Goal: Task Accomplishment & Management: Manage account settings

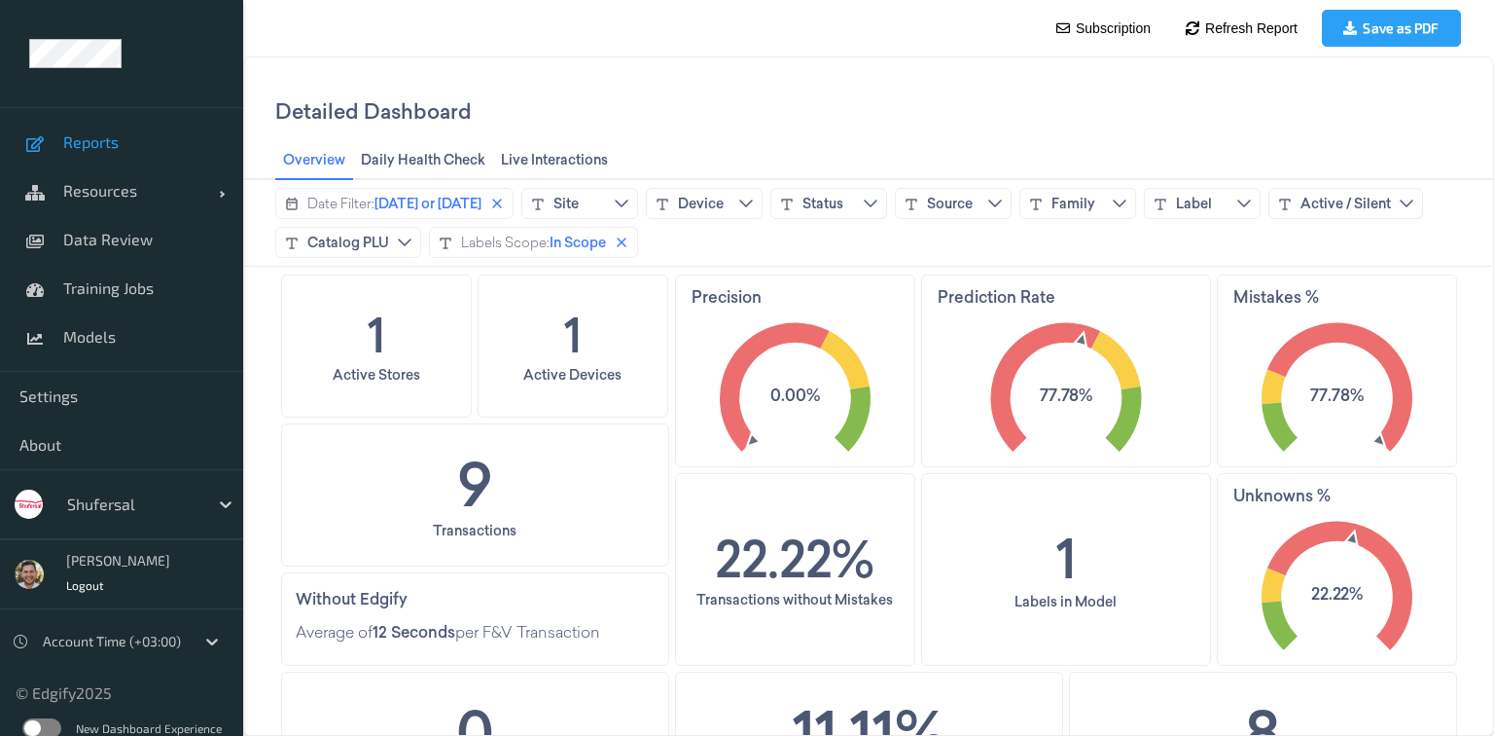
scroll to position [1026, 0]
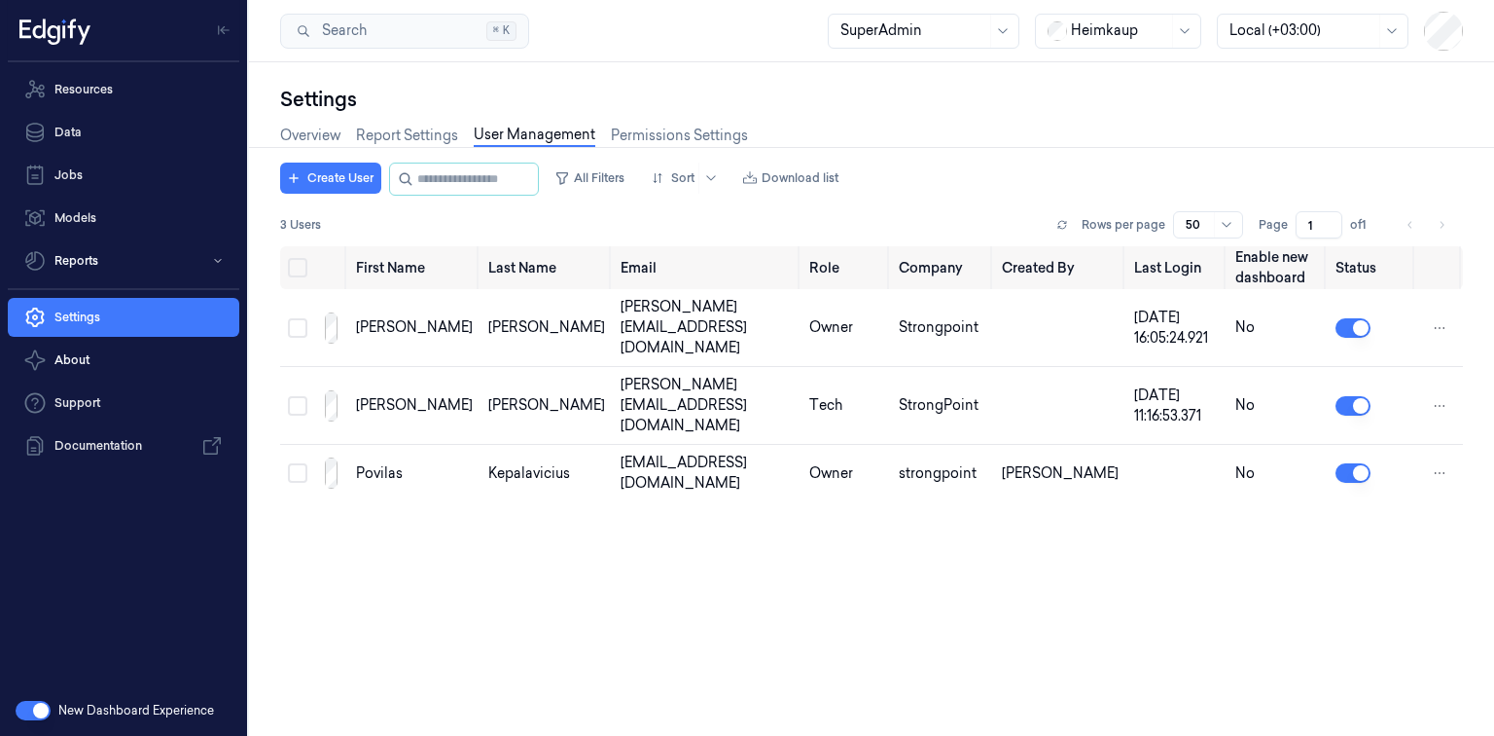
click at [1131, 31] on div at bounding box center [1119, 30] width 97 height 20
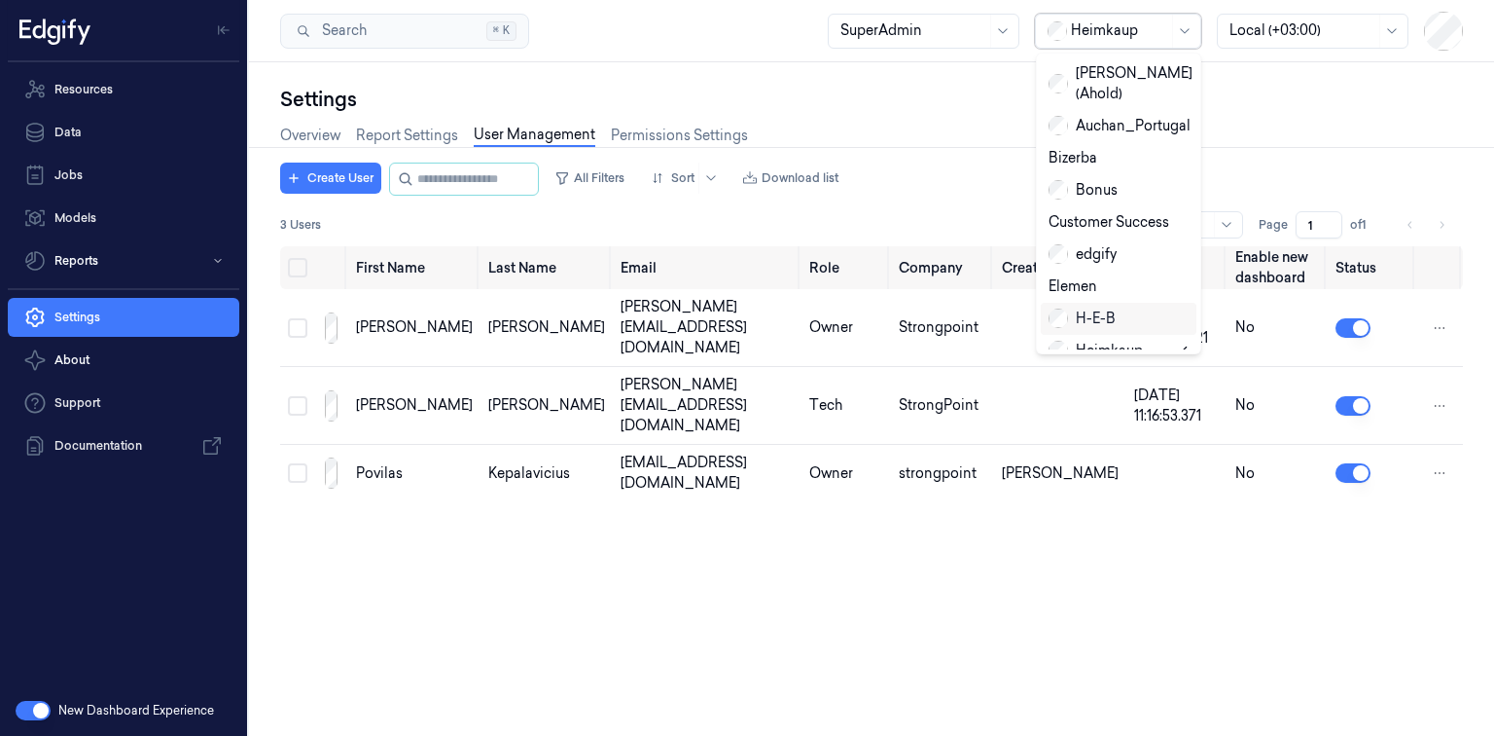
click at [1102, 308] on div "H-E-B" at bounding box center [1082, 318] width 67 height 20
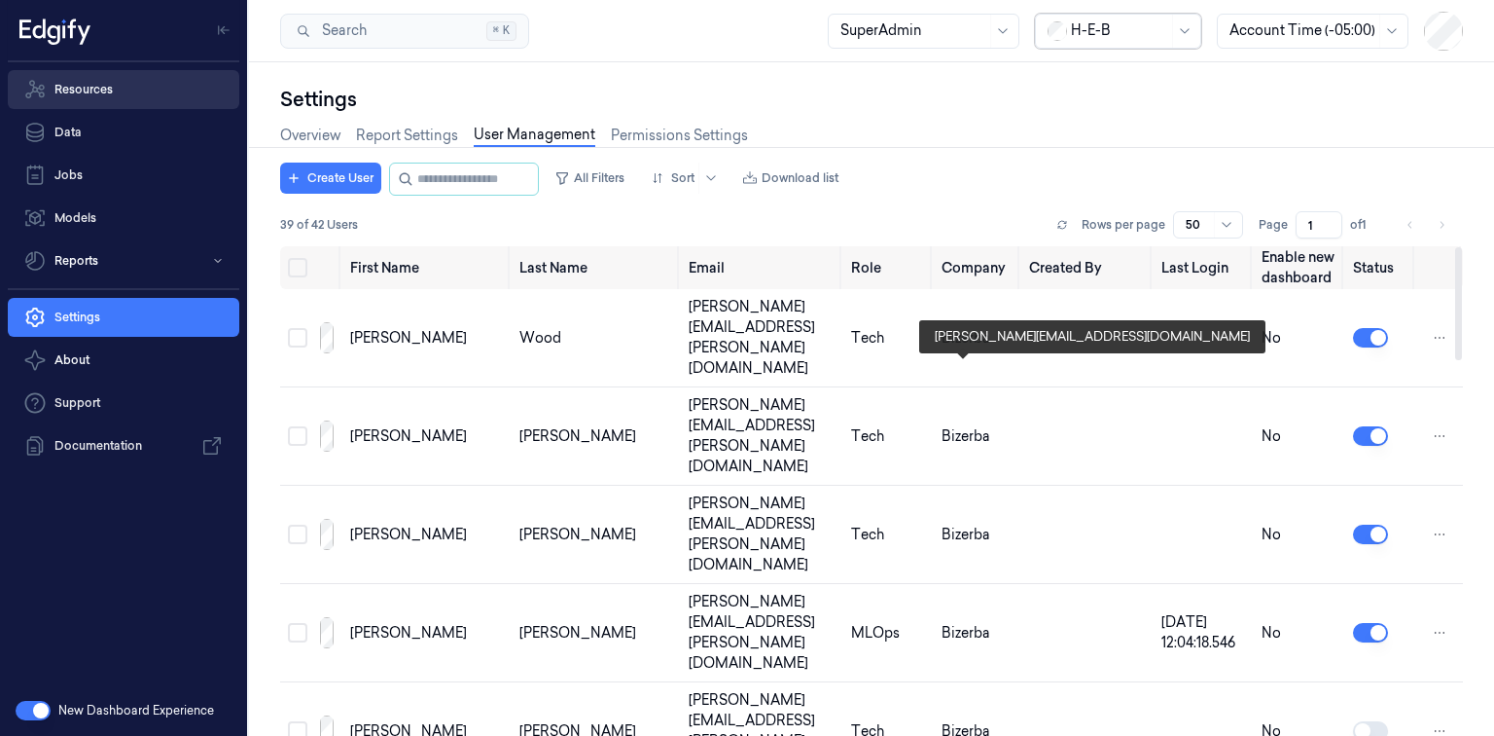
click at [121, 101] on link "Resources" at bounding box center [124, 89] width 232 height 39
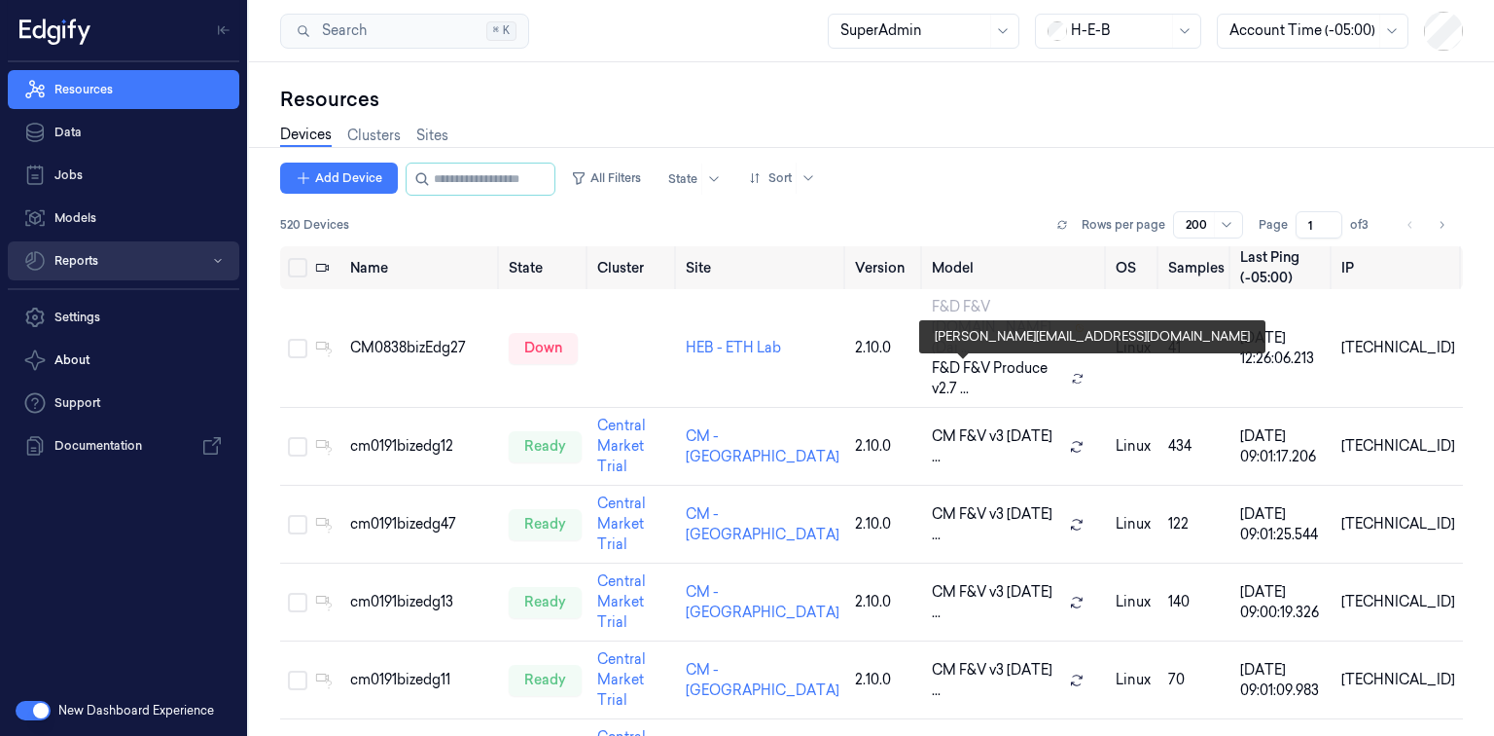
click at [121, 268] on button "Reports" at bounding box center [124, 260] width 232 height 39
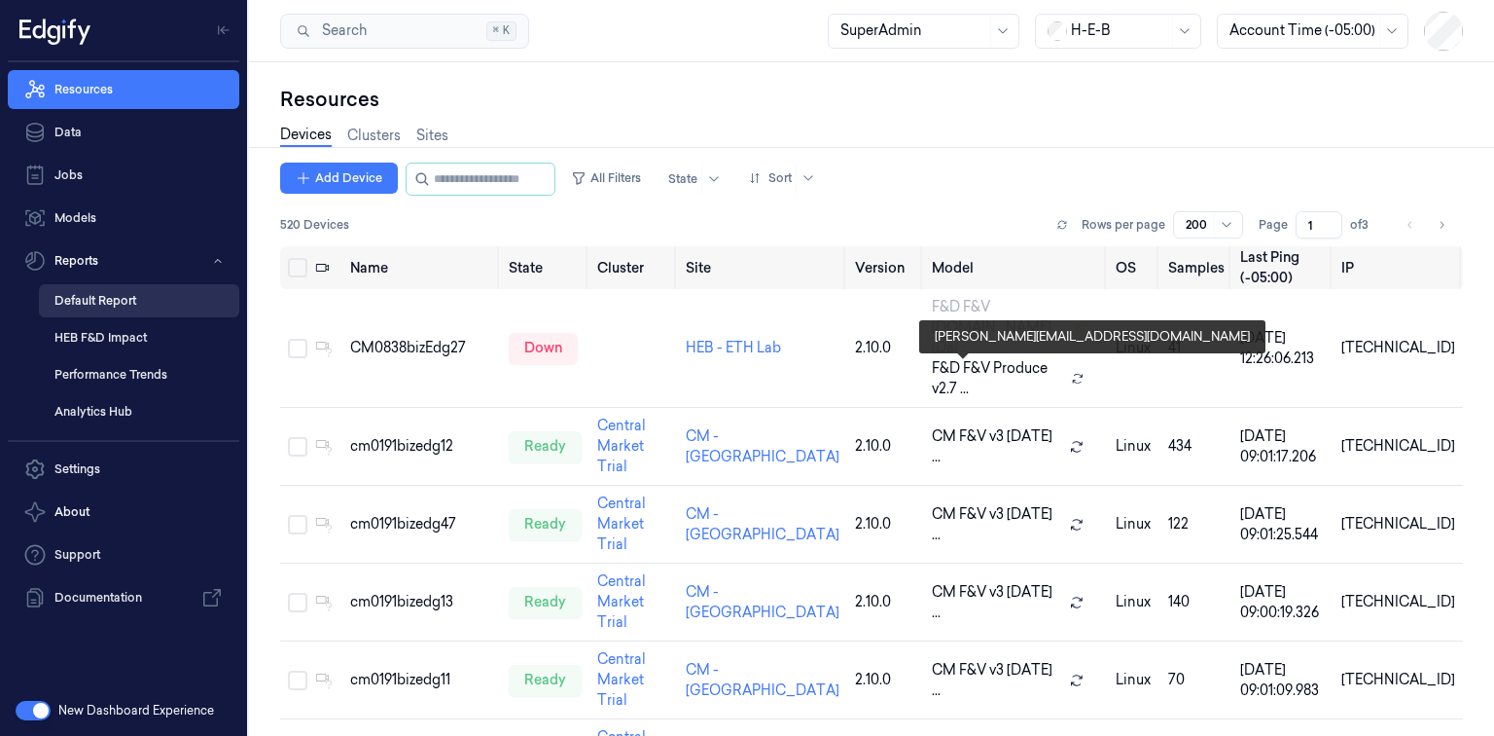
click at [100, 300] on link "Default Report" at bounding box center [139, 300] width 200 height 33
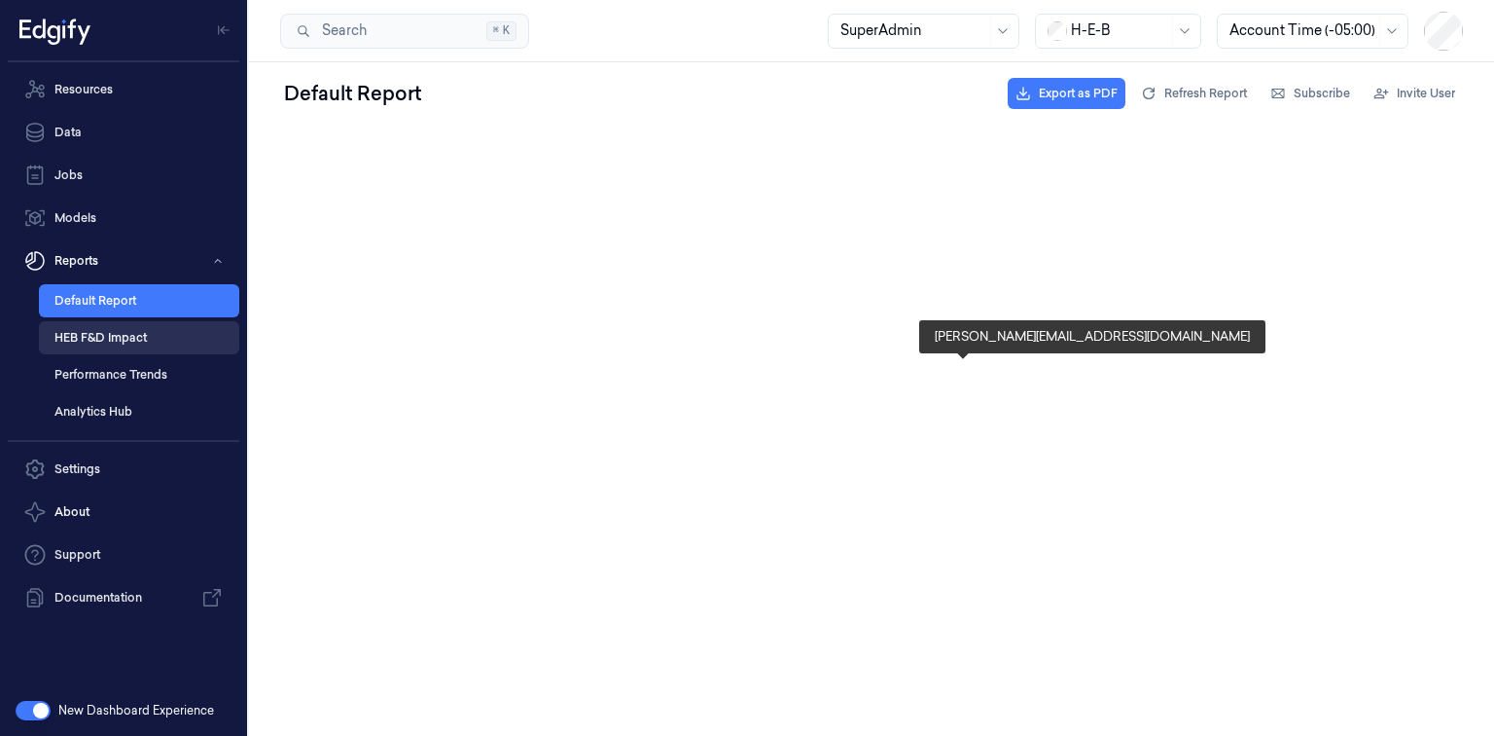
click at [107, 335] on link "HEB F&D Impact" at bounding box center [139, 337] width 200 height 33
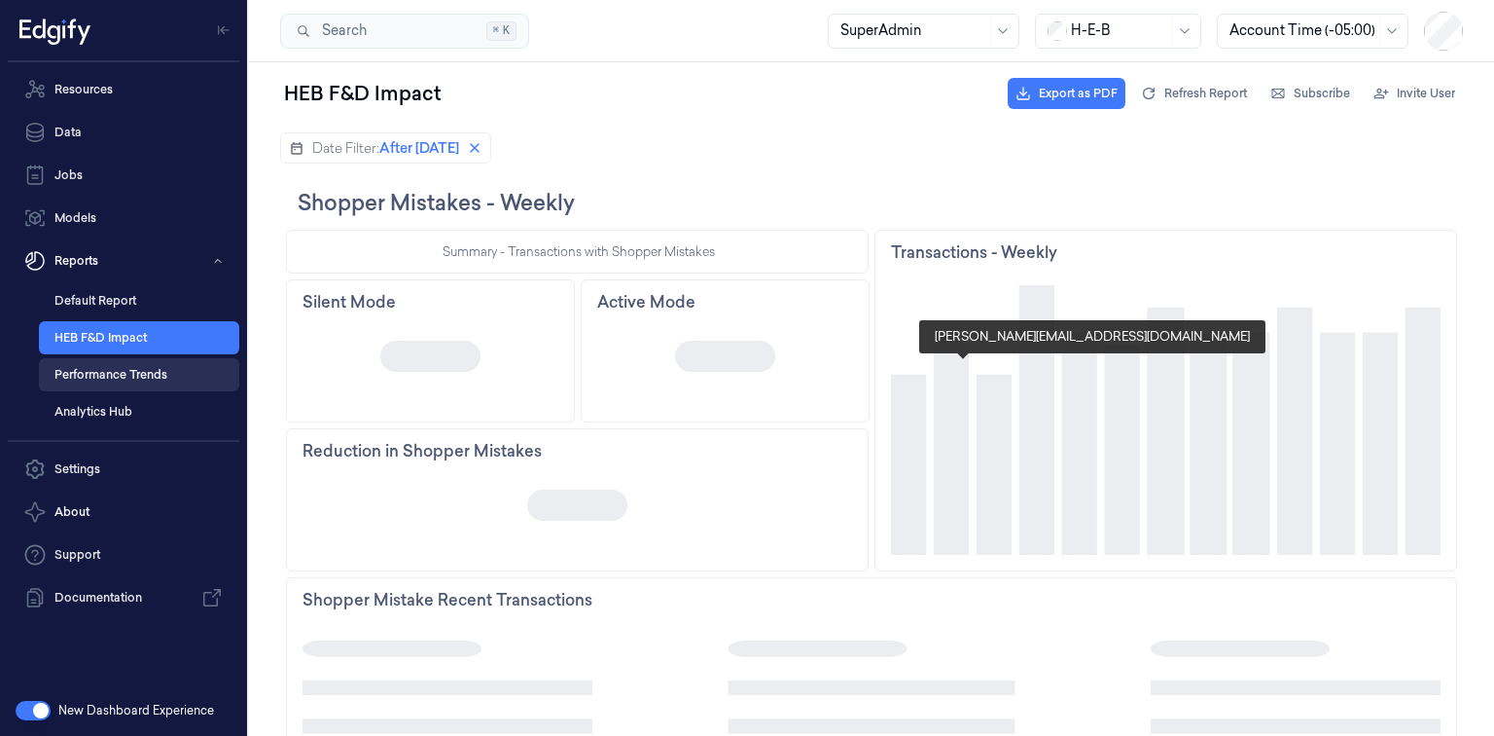
click at [144, 378] on link "Performance Trends" at bounding box center [139, 374] width 200 height 33
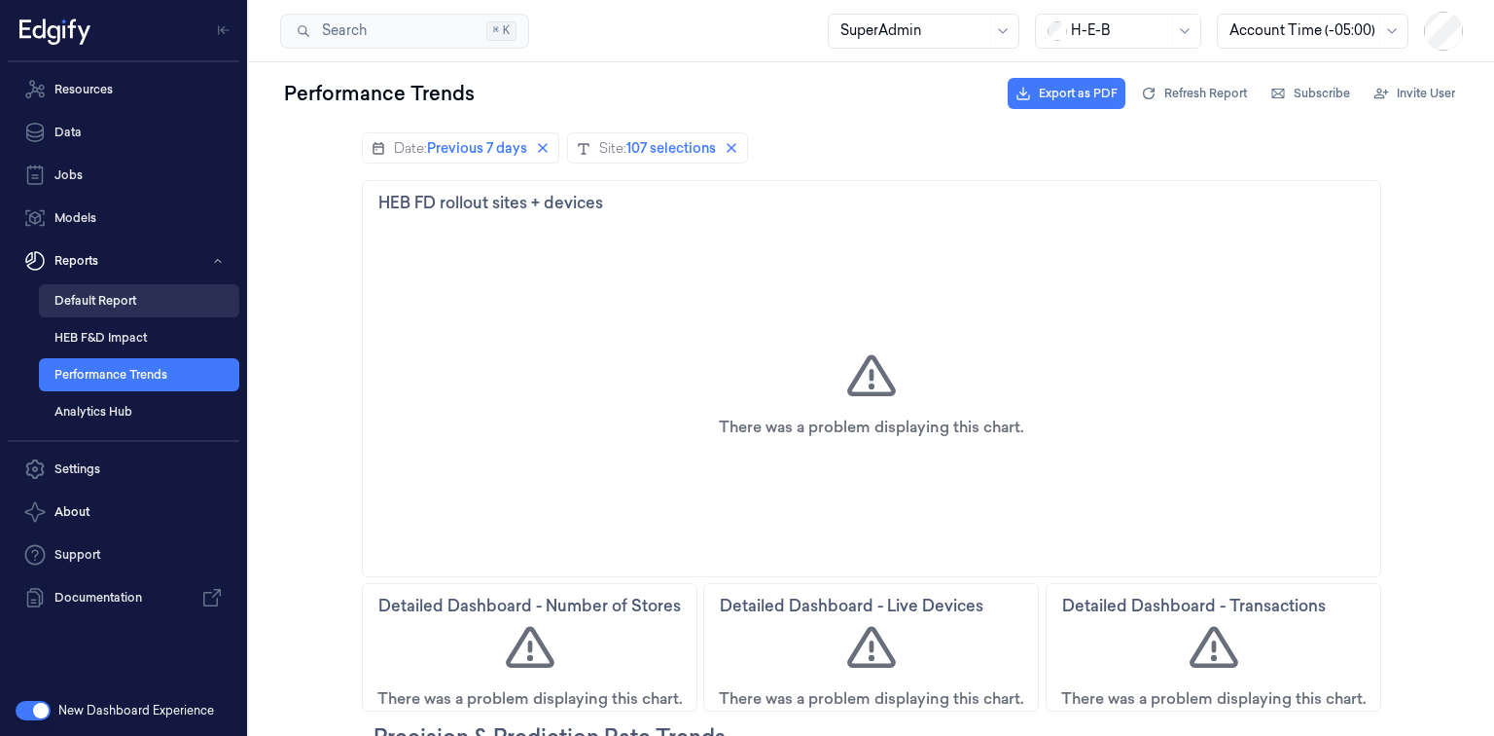
click at [111, 312] on link "Default Report" at bounding box center [139, 300] width 200 height 33
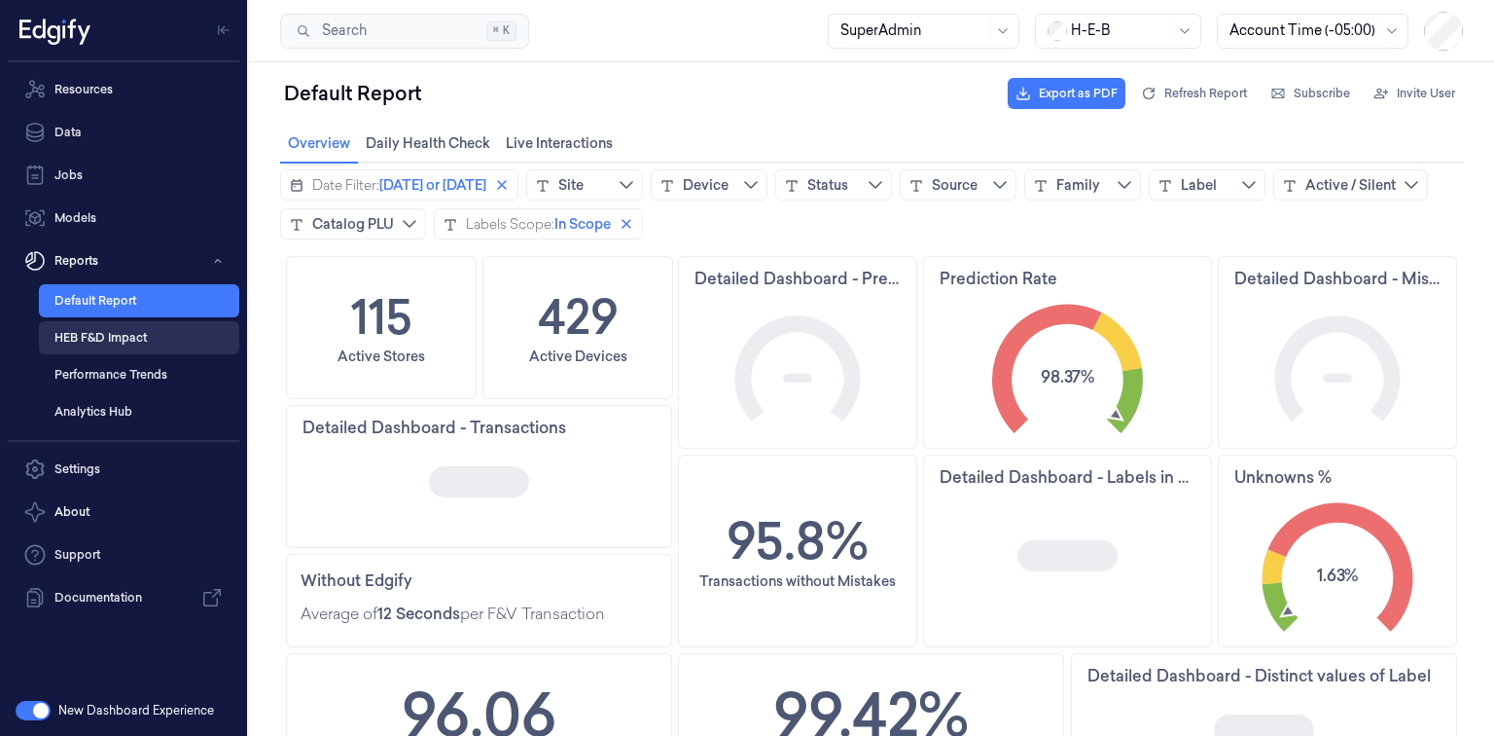
click at [149, 346] on link "HEB F&D Impact" at bounding box center [139, 337] width 200 height 33
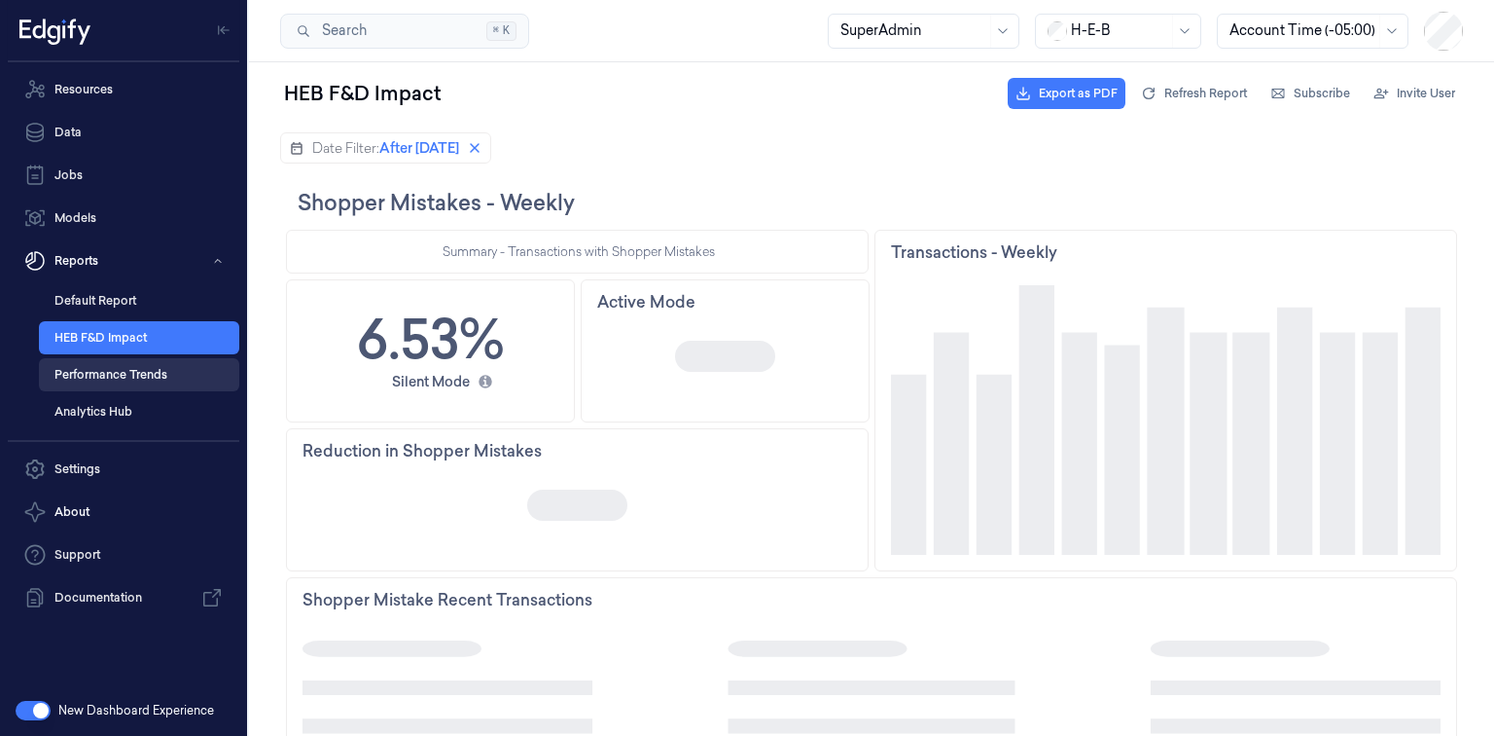
click at [155, 371] on link "Performance Trends" at bounding box center [139, 374] width 200 height 33
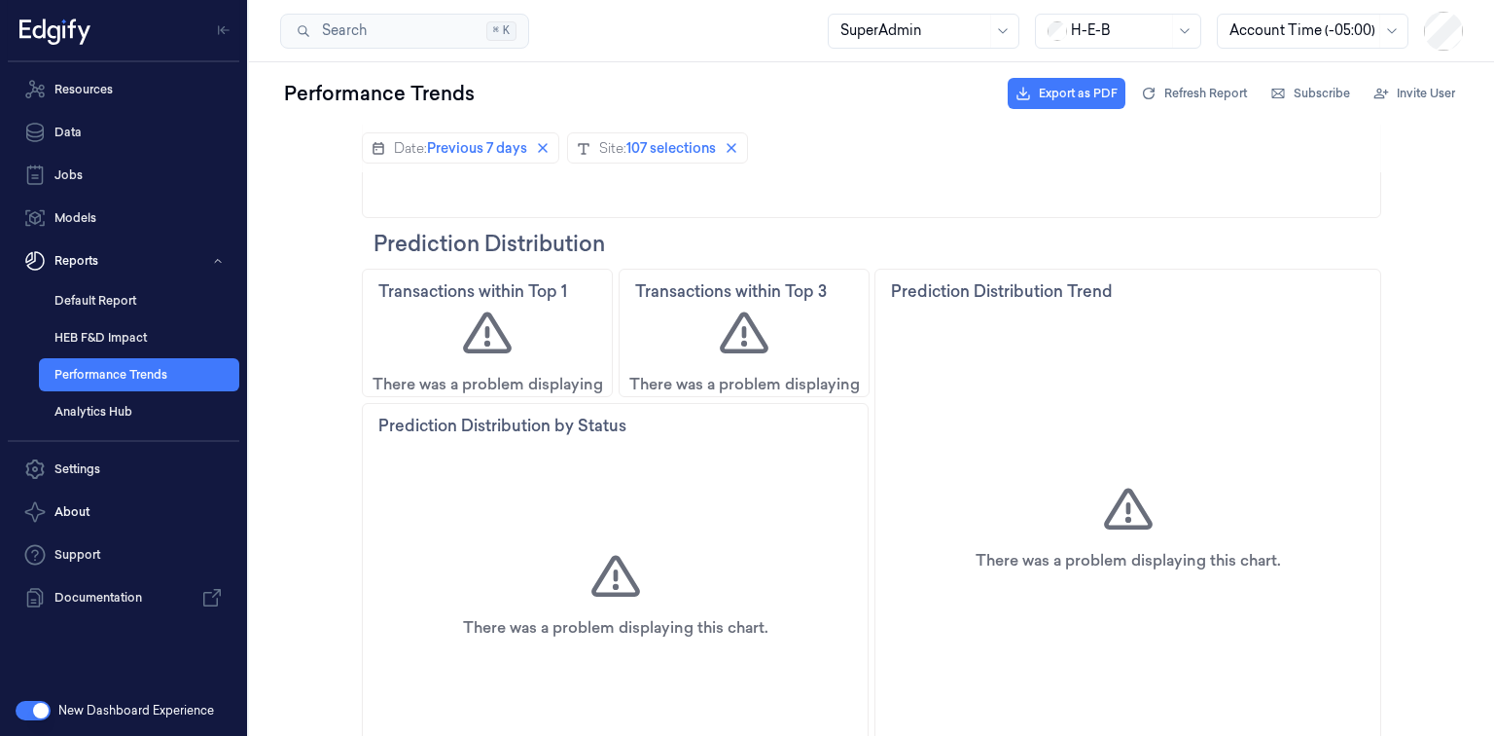
scroll to position [1548, 0]
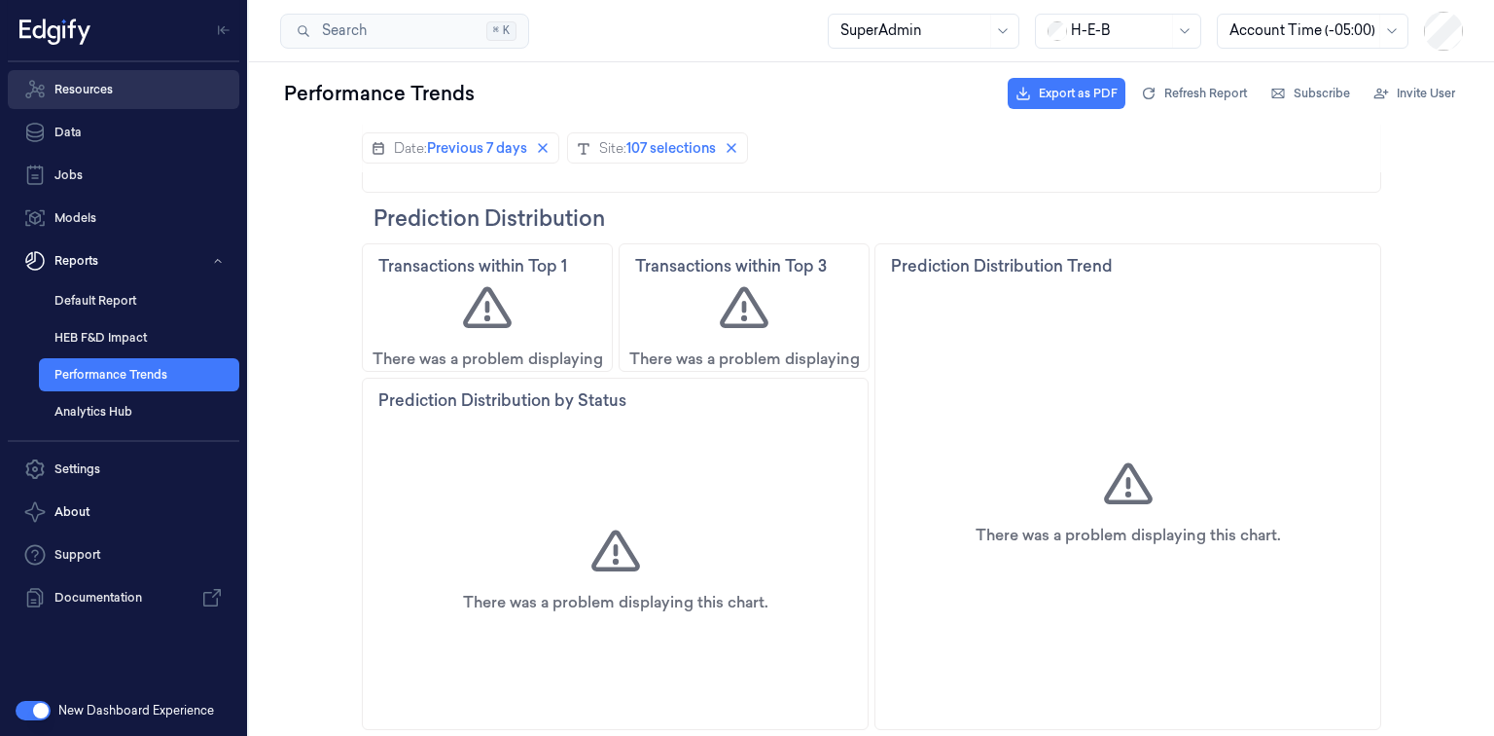
click at [125, 88] on link "Resources" at bounding box center [124, 89] width 232 height 39
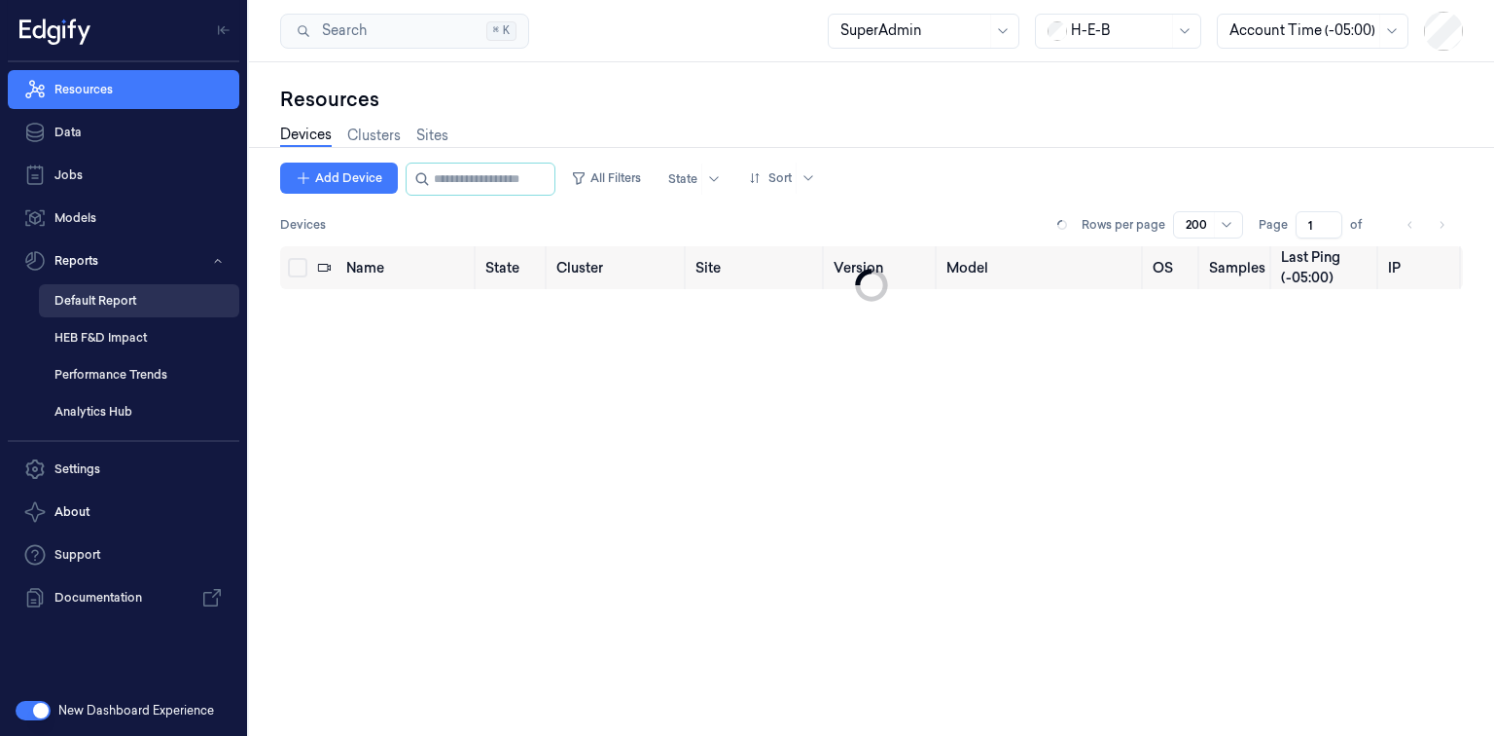
click at [164, 339] on link "HEB F&D Impact" at bounding box center [139, 337] width 200 height 33
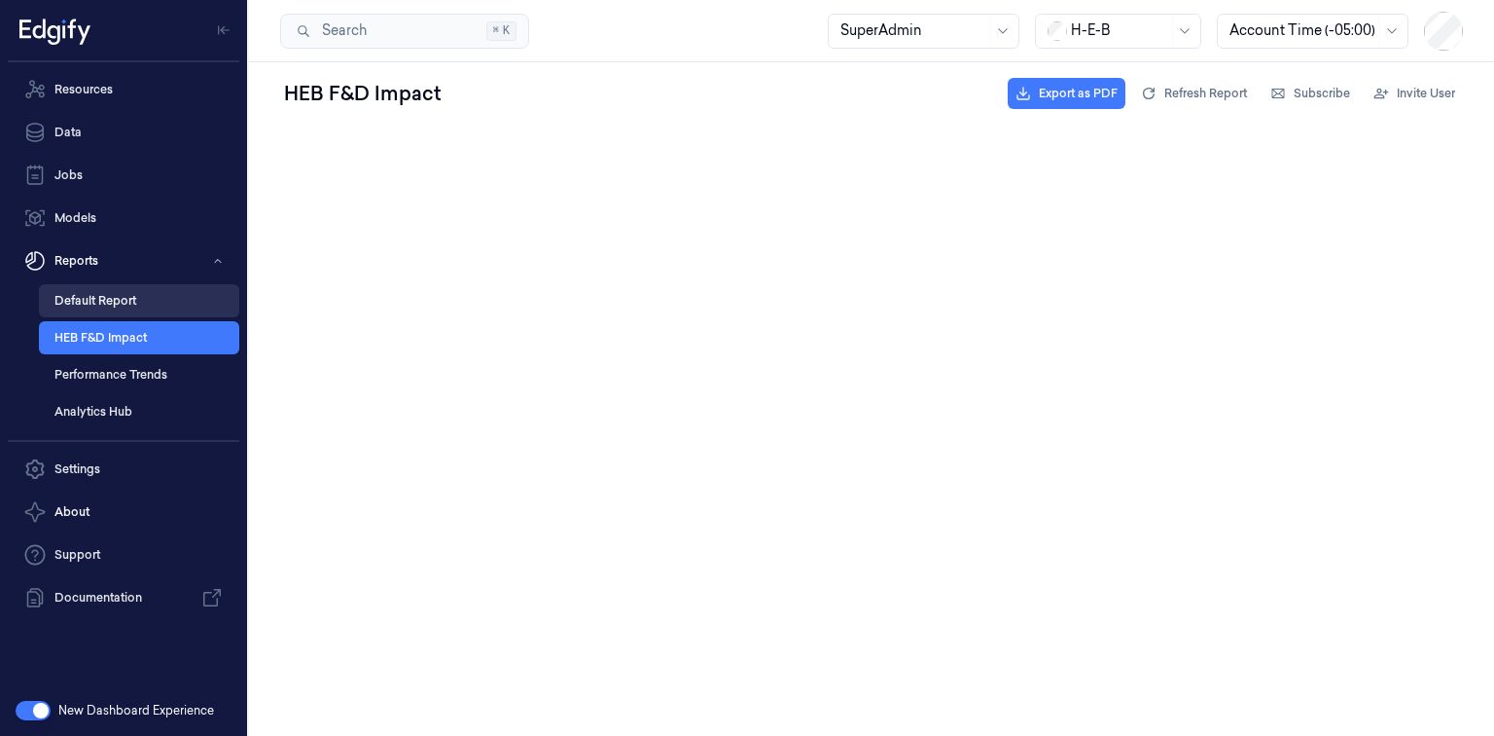
click at [145, 297] on link "Default Report" at bounding box center [139, 300] width 200 height 33
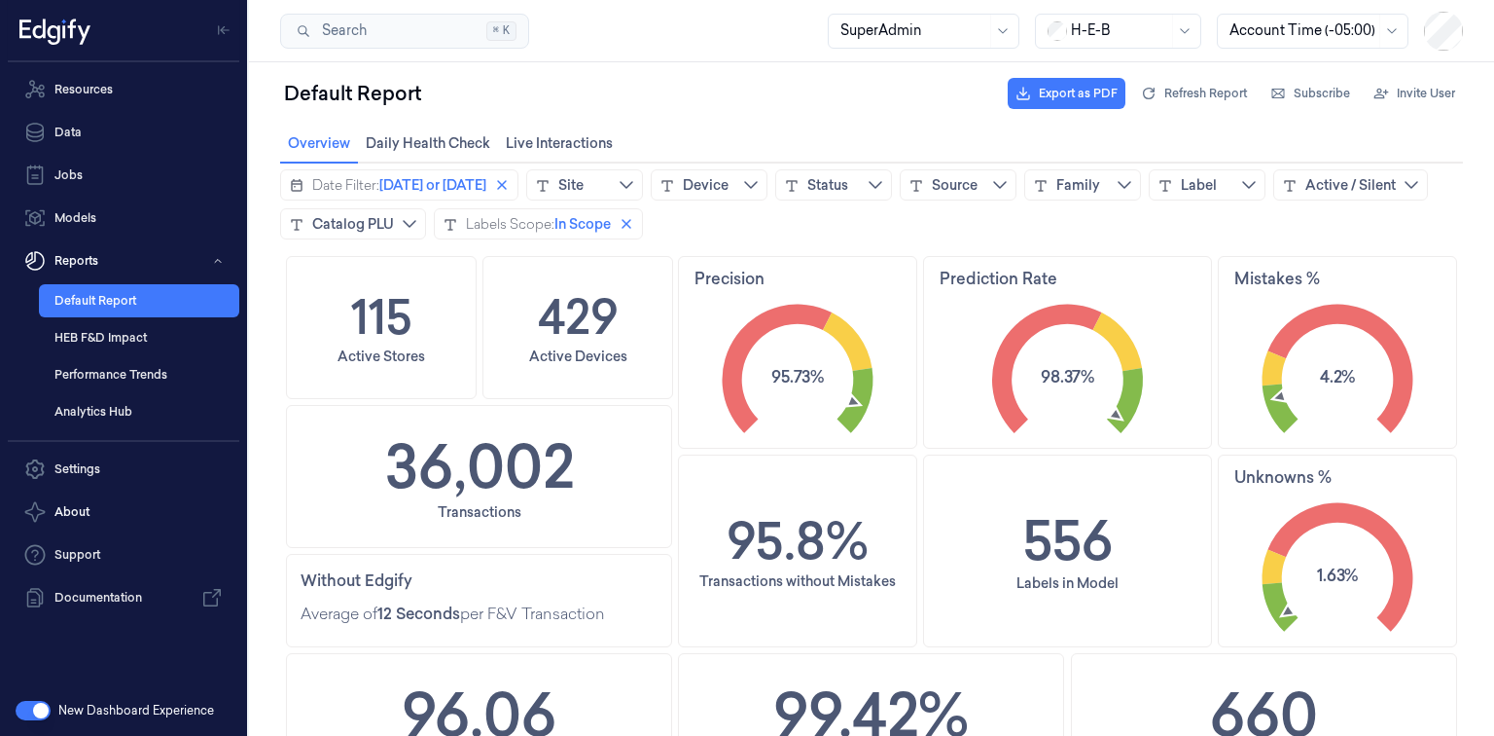
click at [1174, 215] on div "Date Filter: [DATE] or [DATE] Site Device Status Source Family Label Active / S…" at bounding box center [871, 204] width 1183 height 70
click at [160, 101] on link "Resources" at bounding box center [124, 89] width 232 height 39
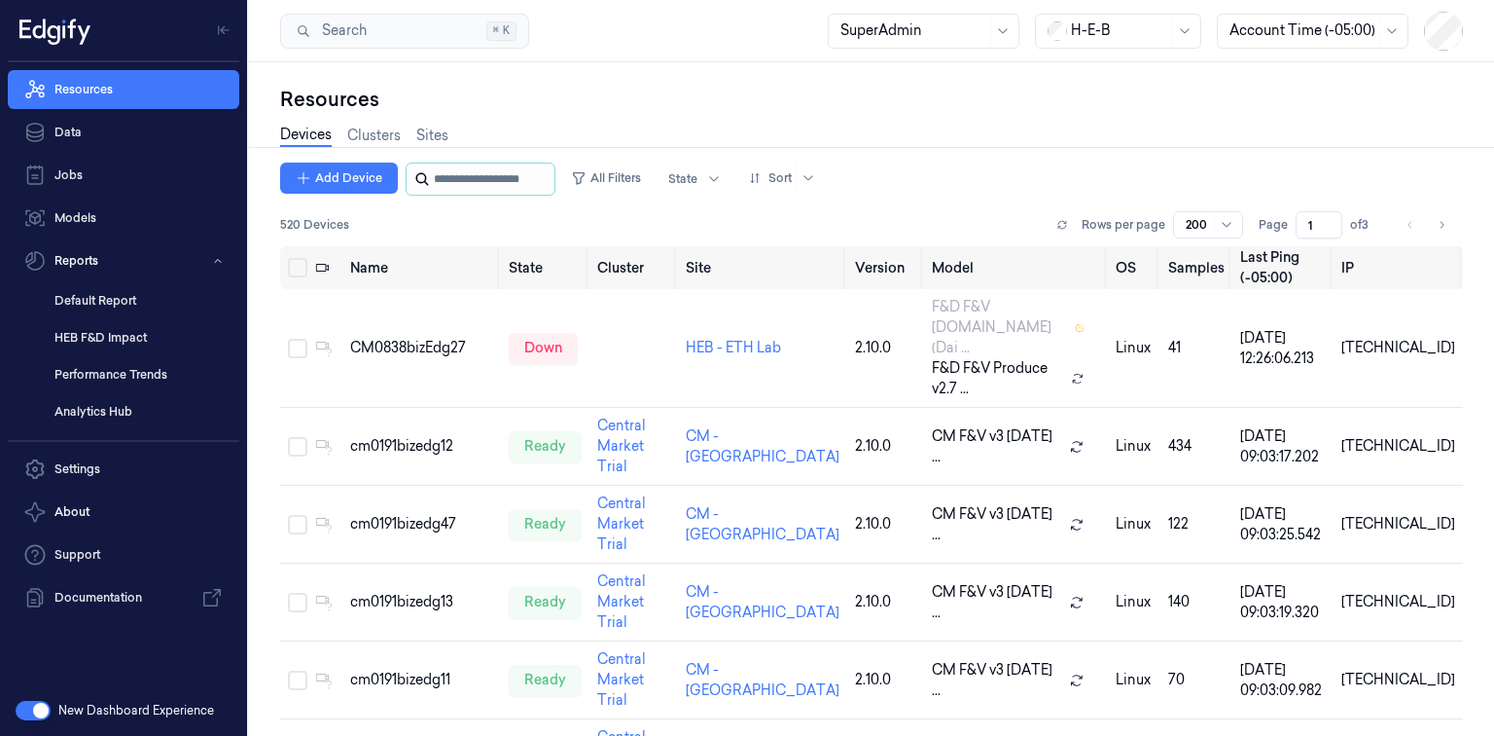
click at [533, 168] on input "string" at bounding box center [492, 178] width 117 height 31
click at [728, 8] on div "Search Search... ⌘ K SuperAdmin H-E-B Account Time (-05:00)" at bounding box center [871, 31] width 1245 height 62
click at [487, 170] on input "string" at bounding box center [492, 178] width 117 height 31
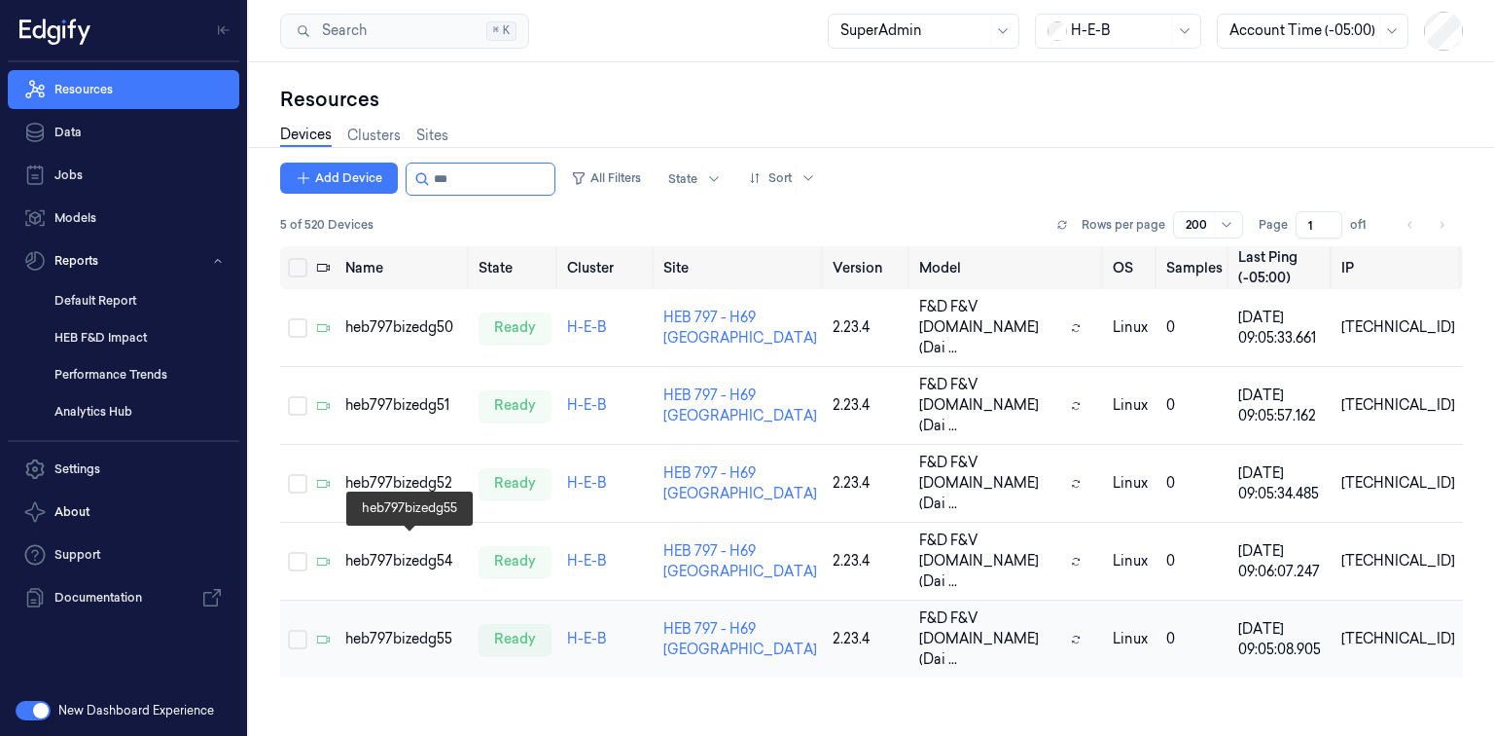
click at [412, 629] on div "heb797bizedg55" at bounding box center [404, 639] width 118 height 20
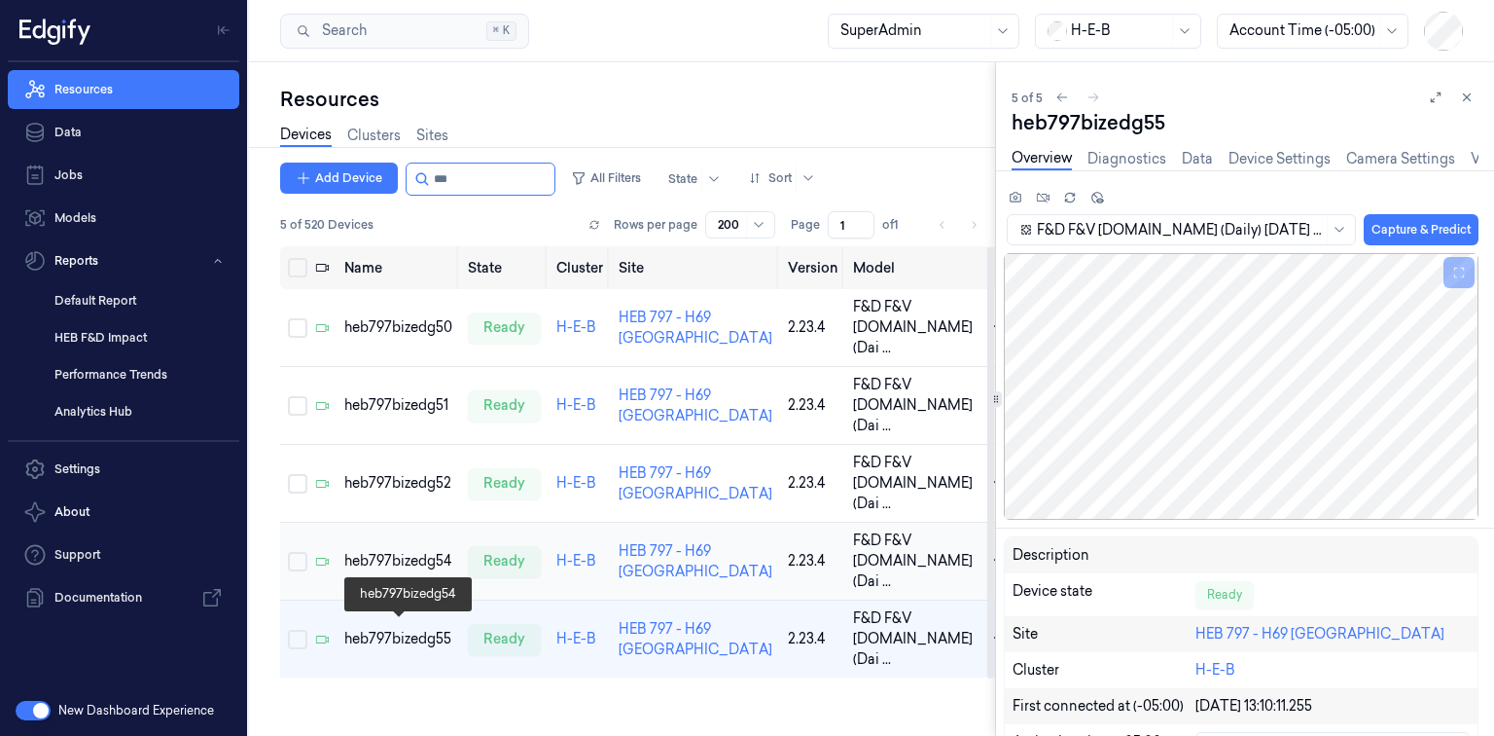
click at [415, 571] on div "heb797bizedg54" at bounding box center [398, 561] width 108 height 20
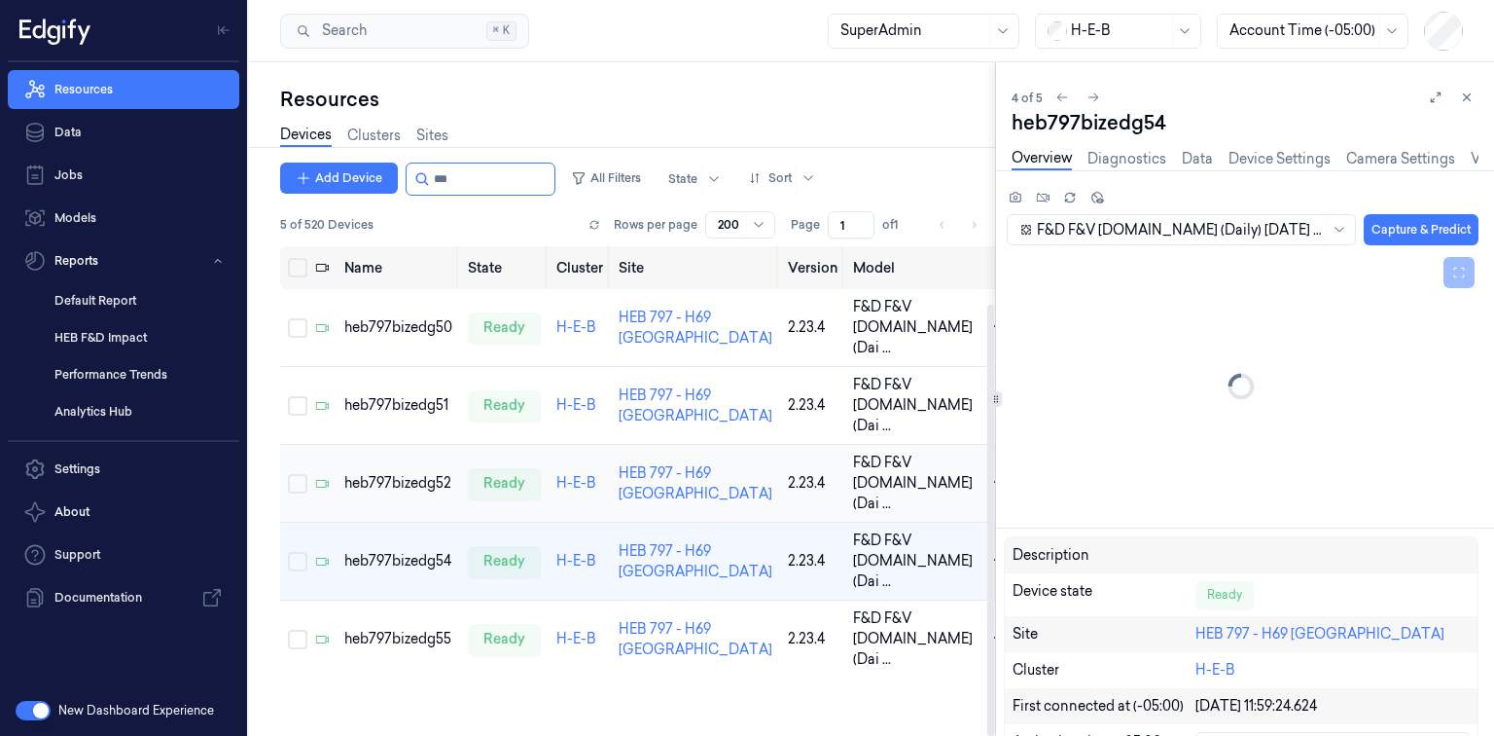
scroll to position [65, 0]
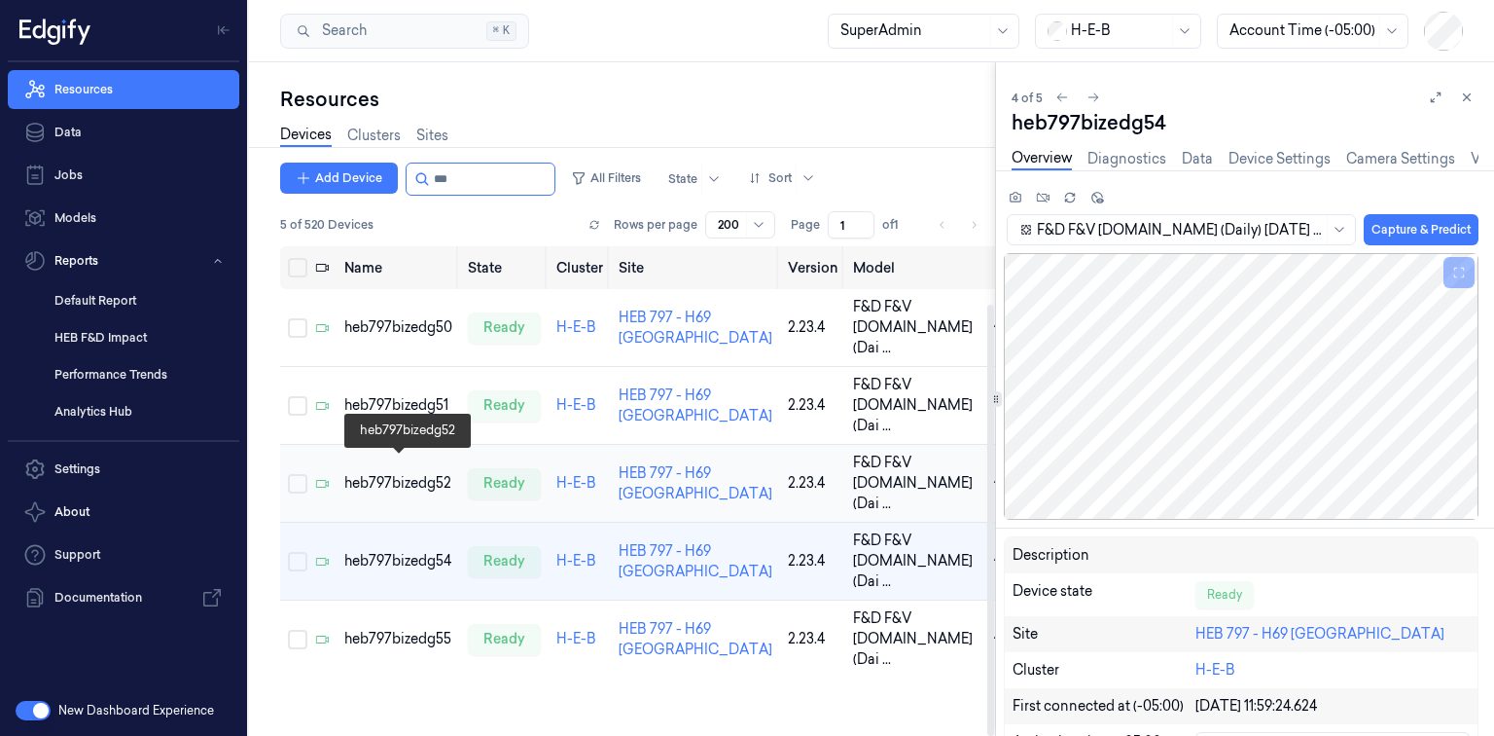
click at [416, 473] on div "heb797bizedg52" at bounding box center [398, 483] width 108 height 20
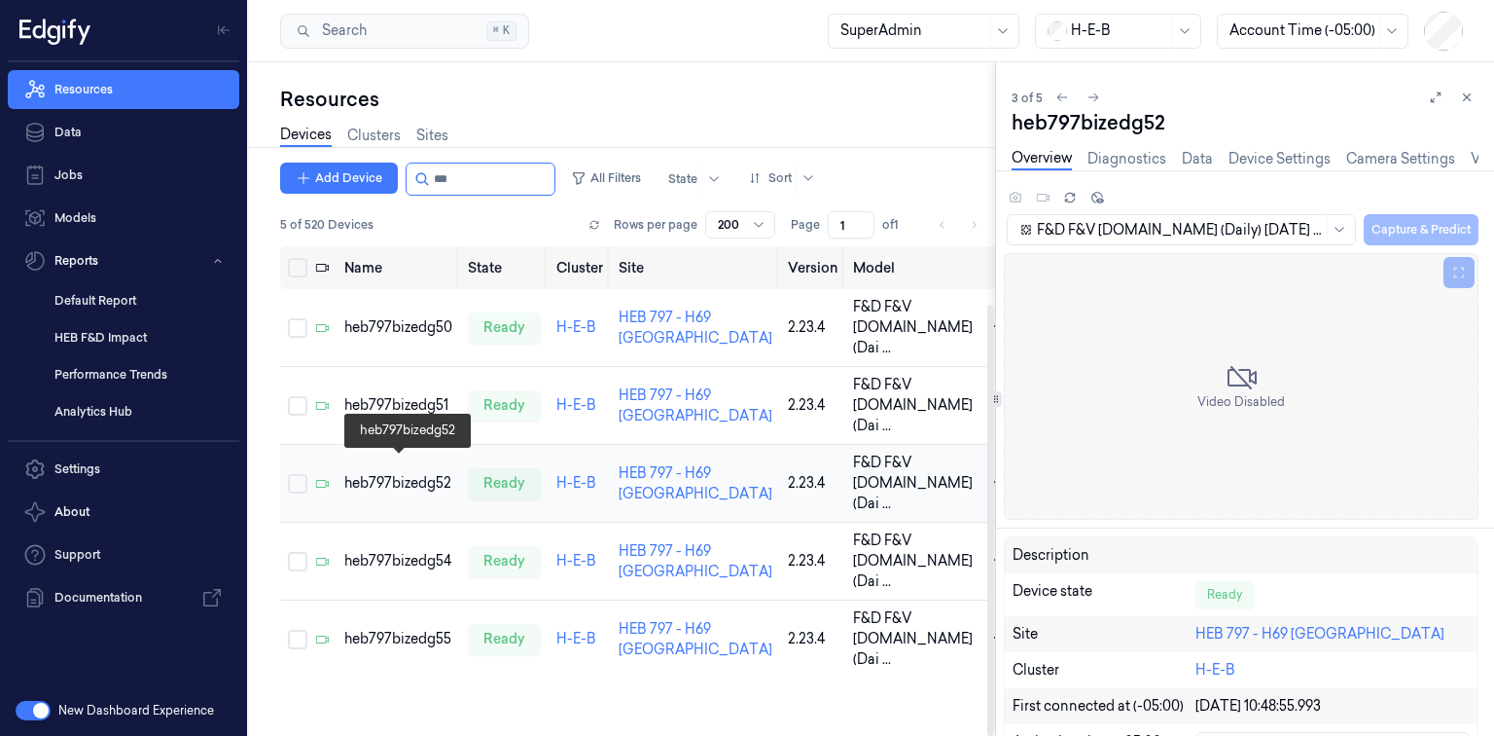
scroll to position [43, 0]
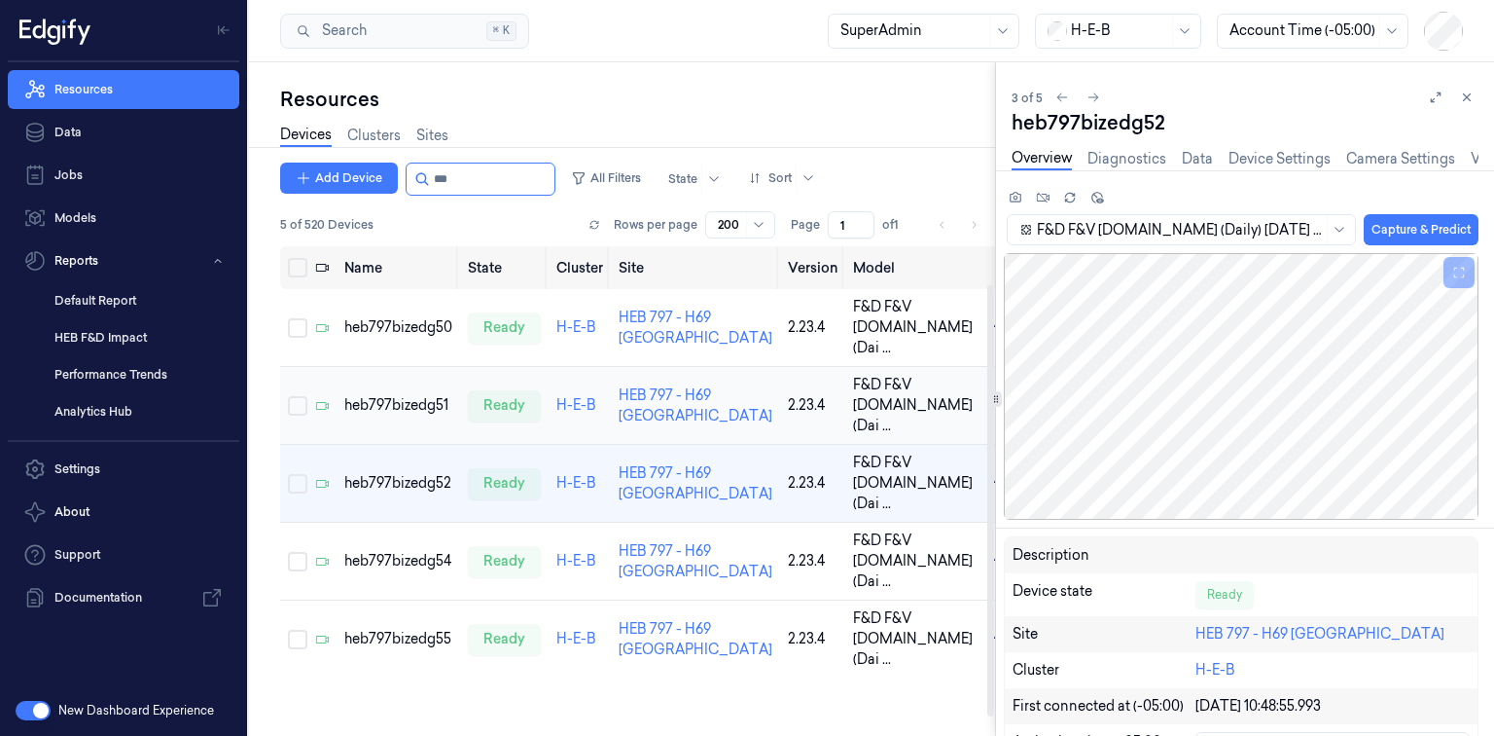
click at [428, 374] on td "heb797bizedg51" at bounding box center [399, 406] width 124 height 78
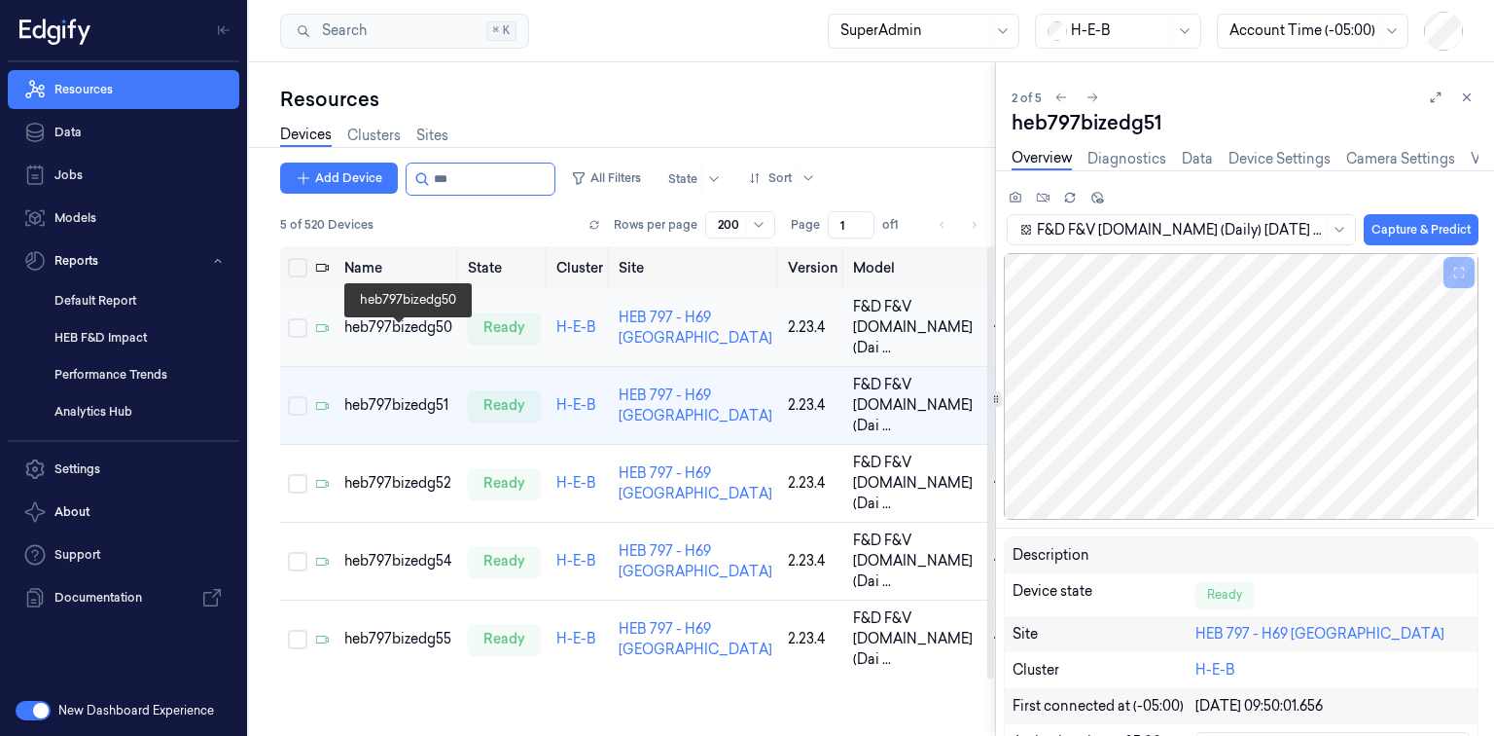
click at [414, 329] on div "heb797bizedg50" at bounding box center [398, 327] width 108 height 20
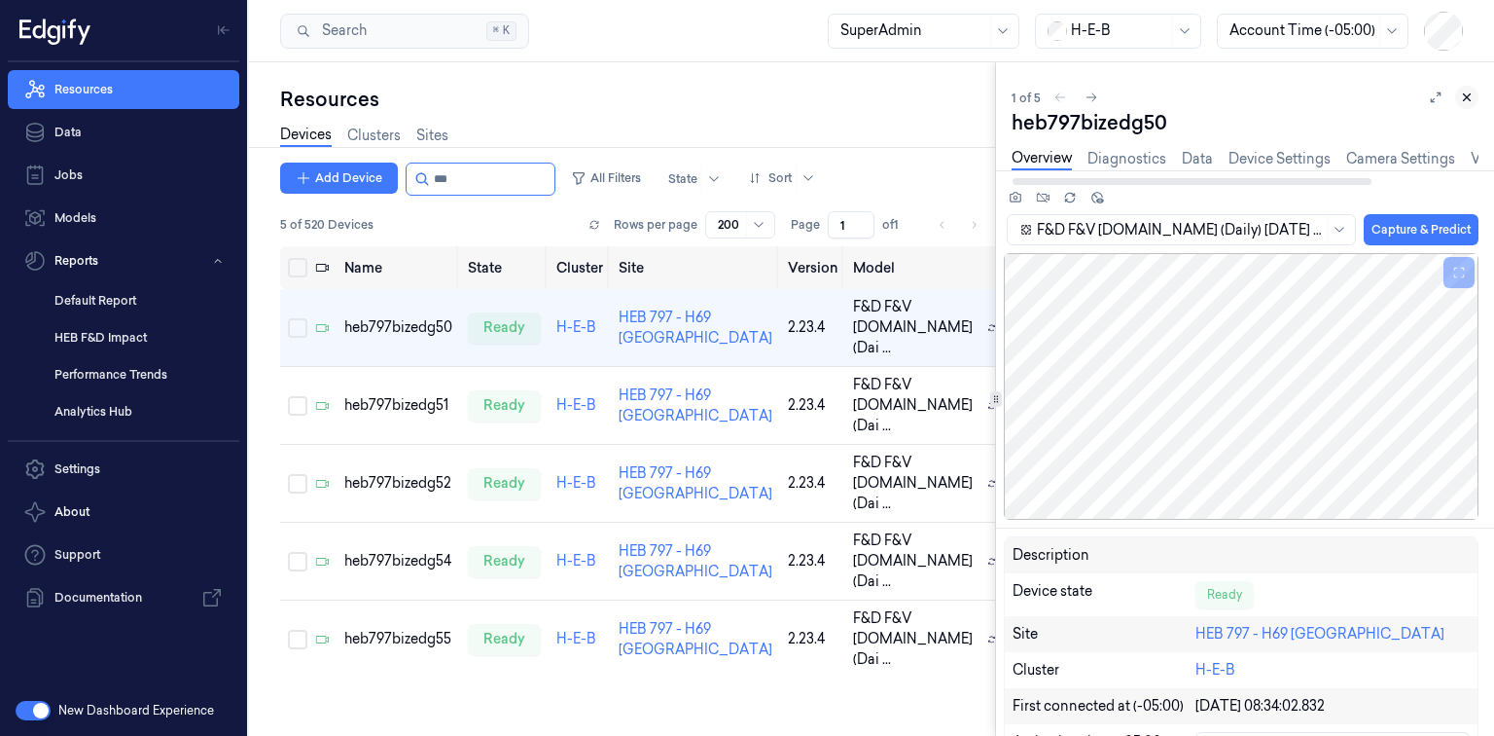
click at [1460, 98] on icon at bounding box center [1467, 97] width 14 height 14
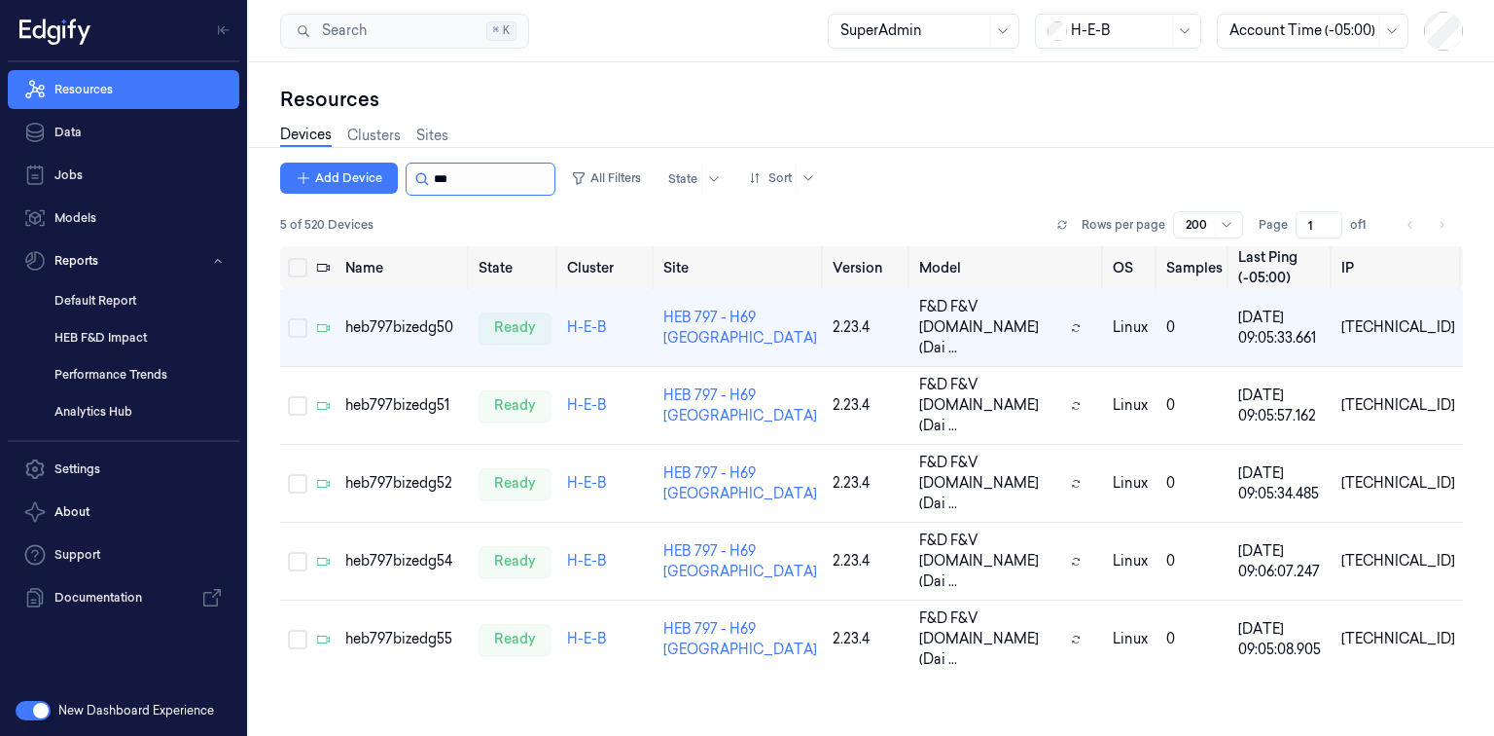
click at [451, 166] on input "string" at bounding box center [492, 178] width 117 height 31
type input "*"
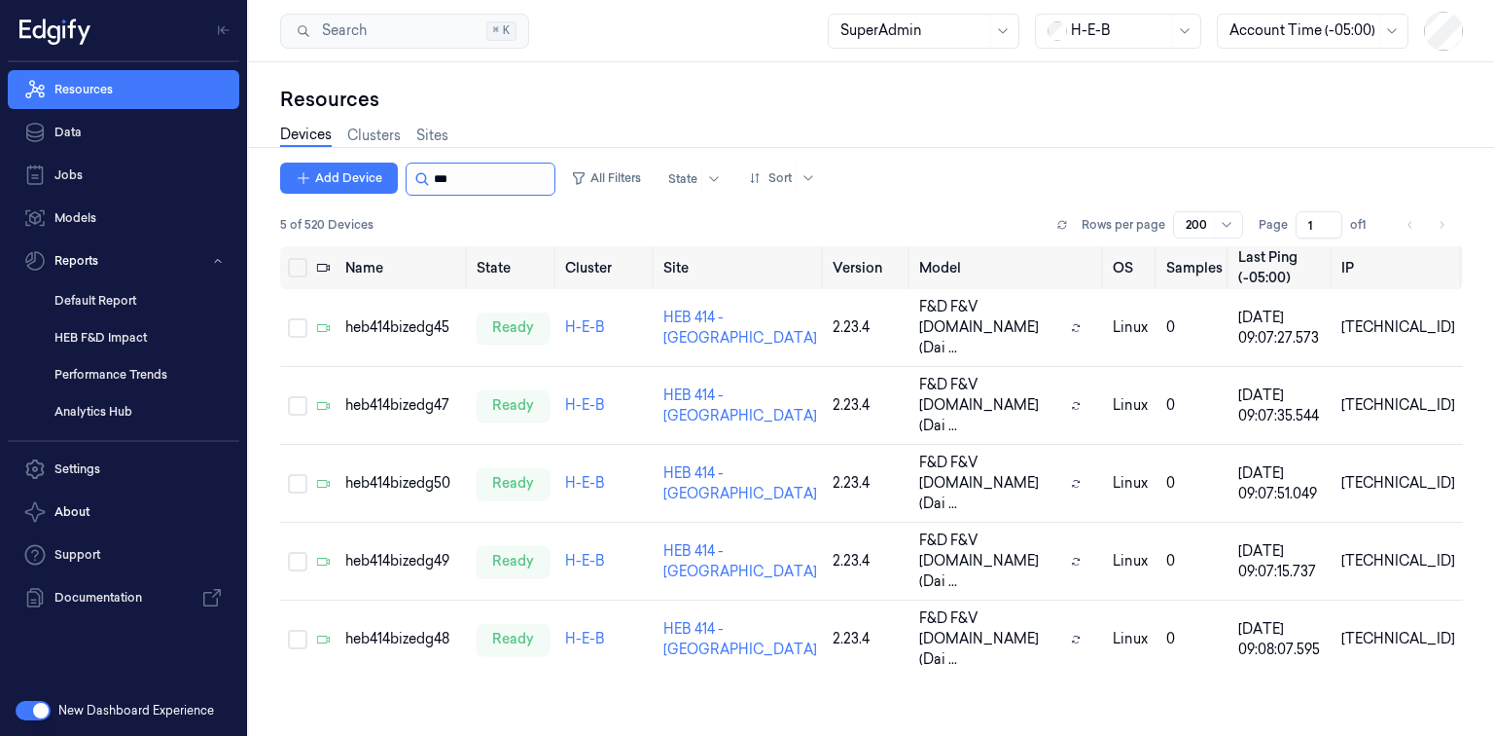
click at [458, 183] on input "string" at bounding box center [492, 178] width 117 height 31
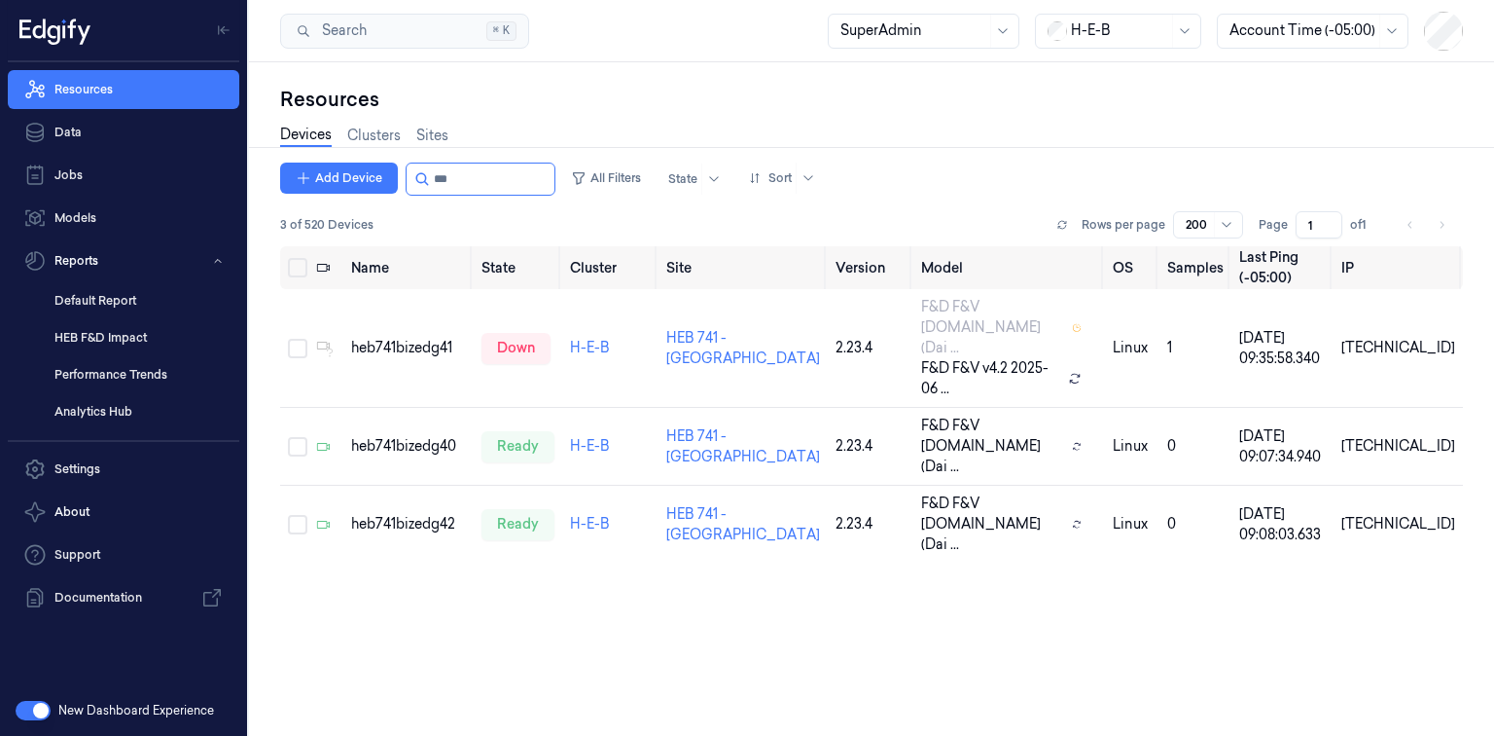
type input "***"
drag, startPoint x: 1462, startPoint y: 333, endPoint x: 1382, endPoint y: 342, distance: 81.3
click at [1382, 342] on td "[TECHNICAL_ID]" at bounding box center [1398, 348] width 129 height 119
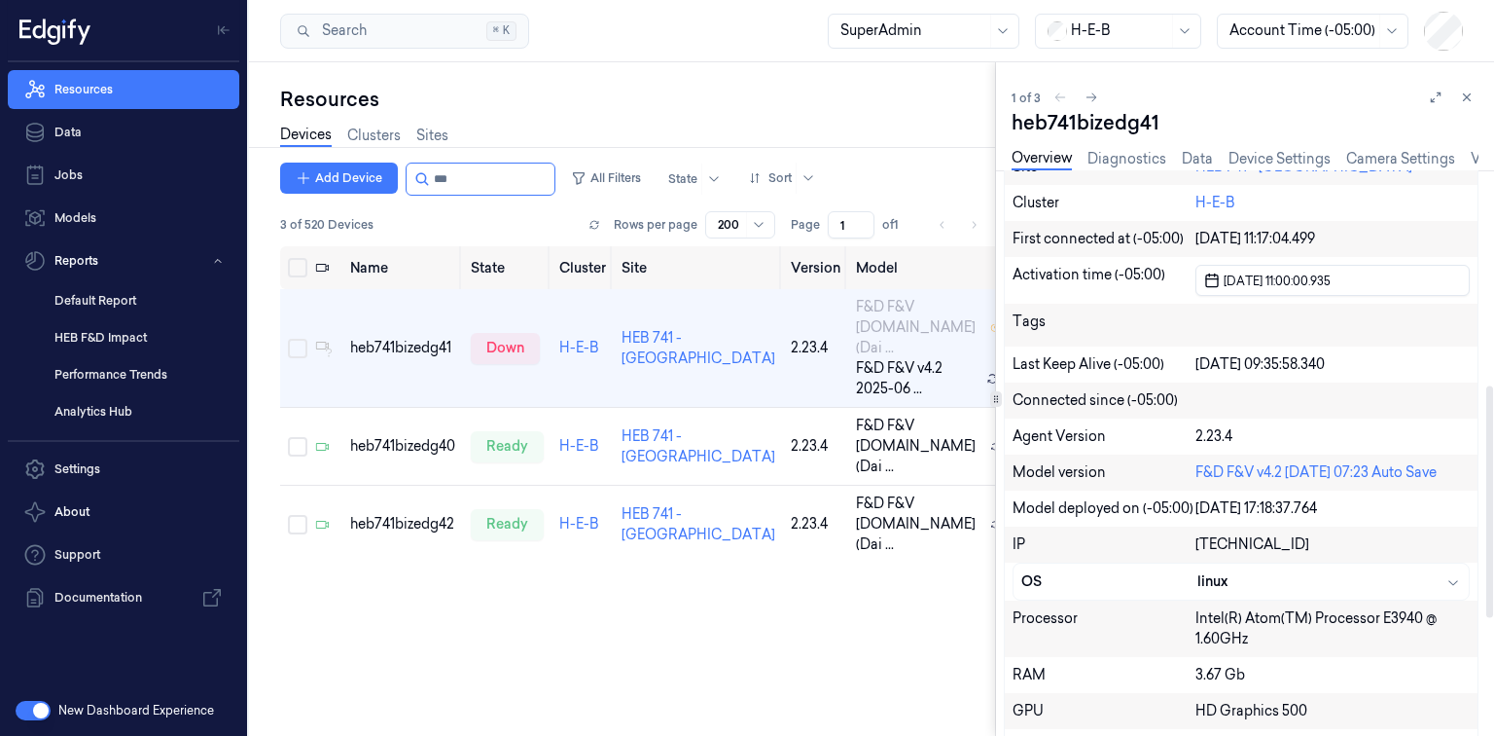
scroll to position [623, 0]
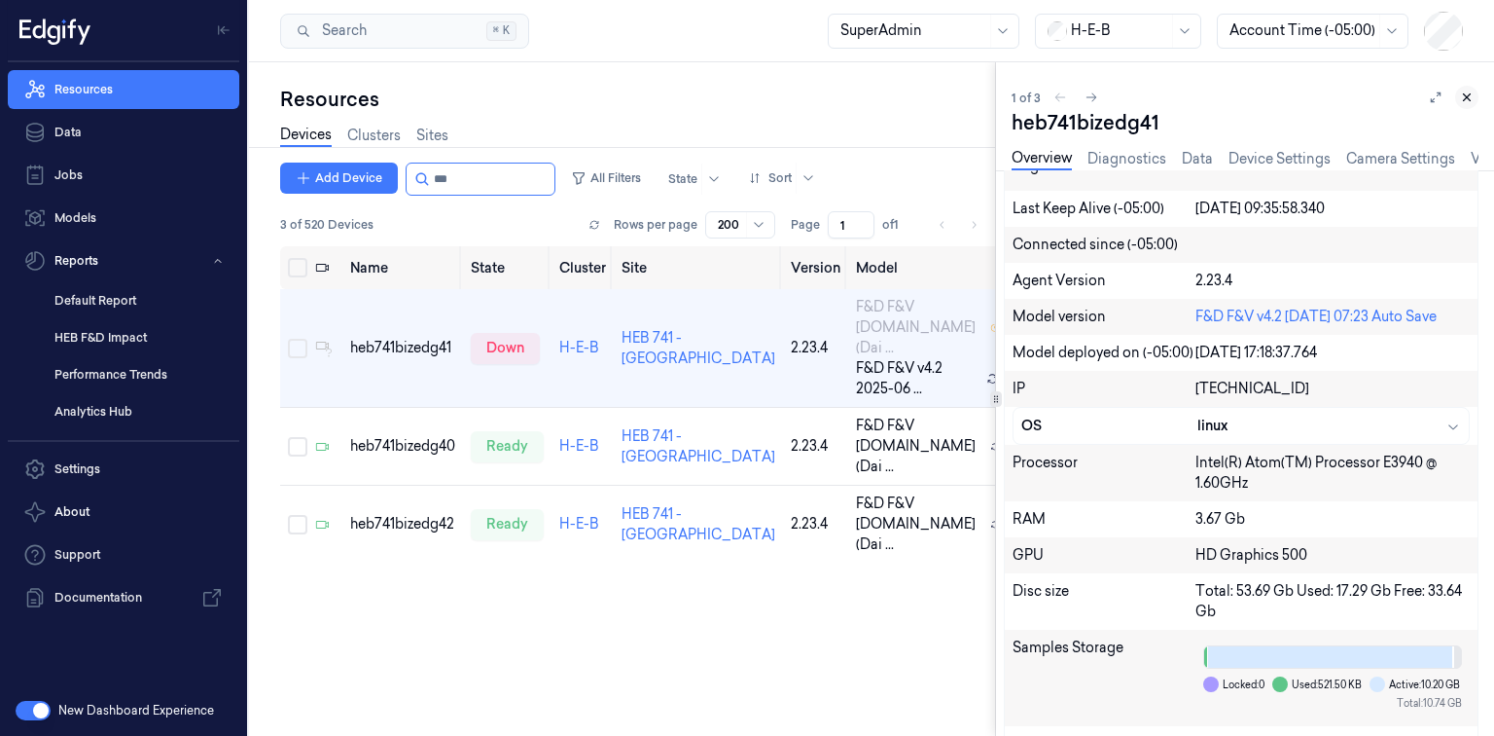
click at [1461, 93] on icon at bounding box center [1467, 97] width 14 height 14
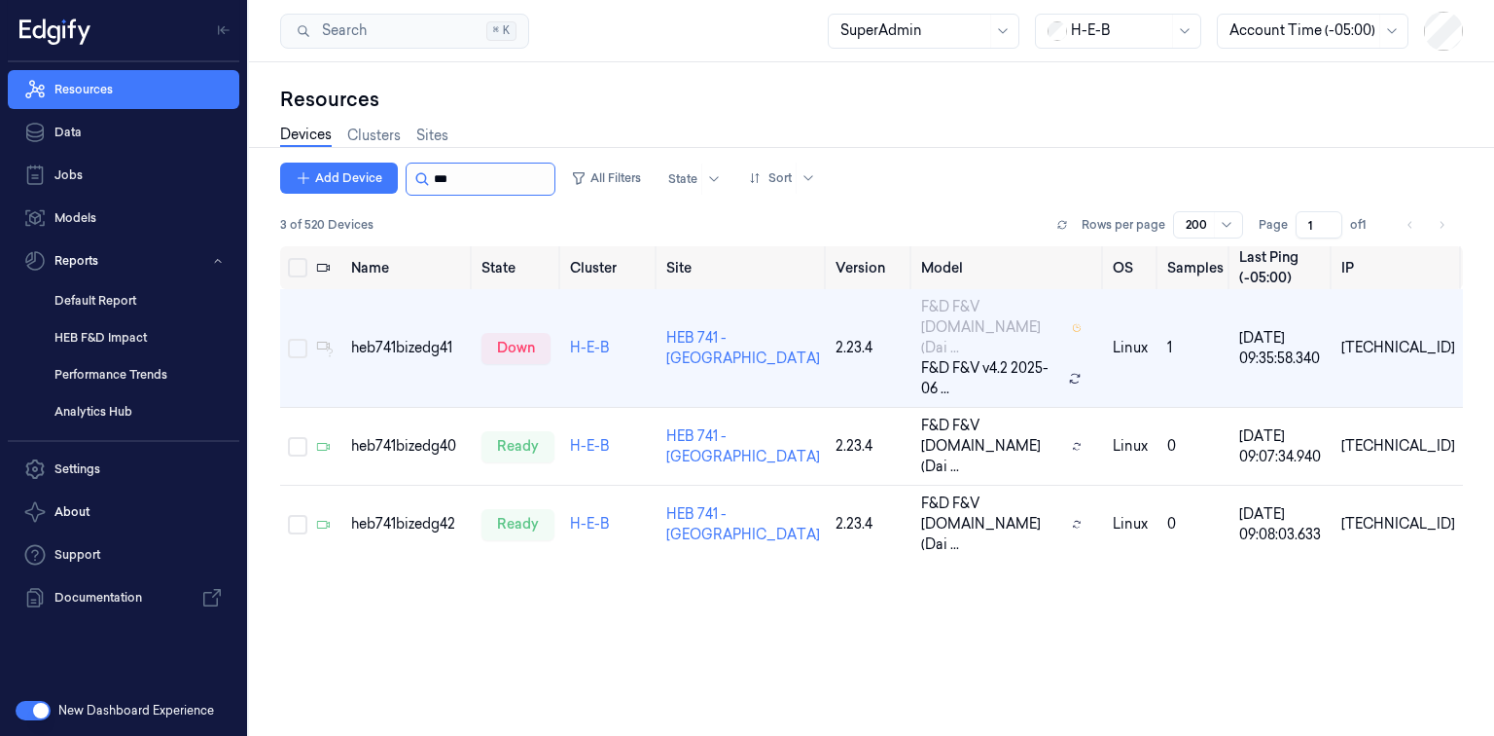
click at [444, 163] on input "string" at bounding box center [492, 178] width 117 height 31
click at [443, 140] on link "Sites" at bounding box center [432, 136] width 32 height 22
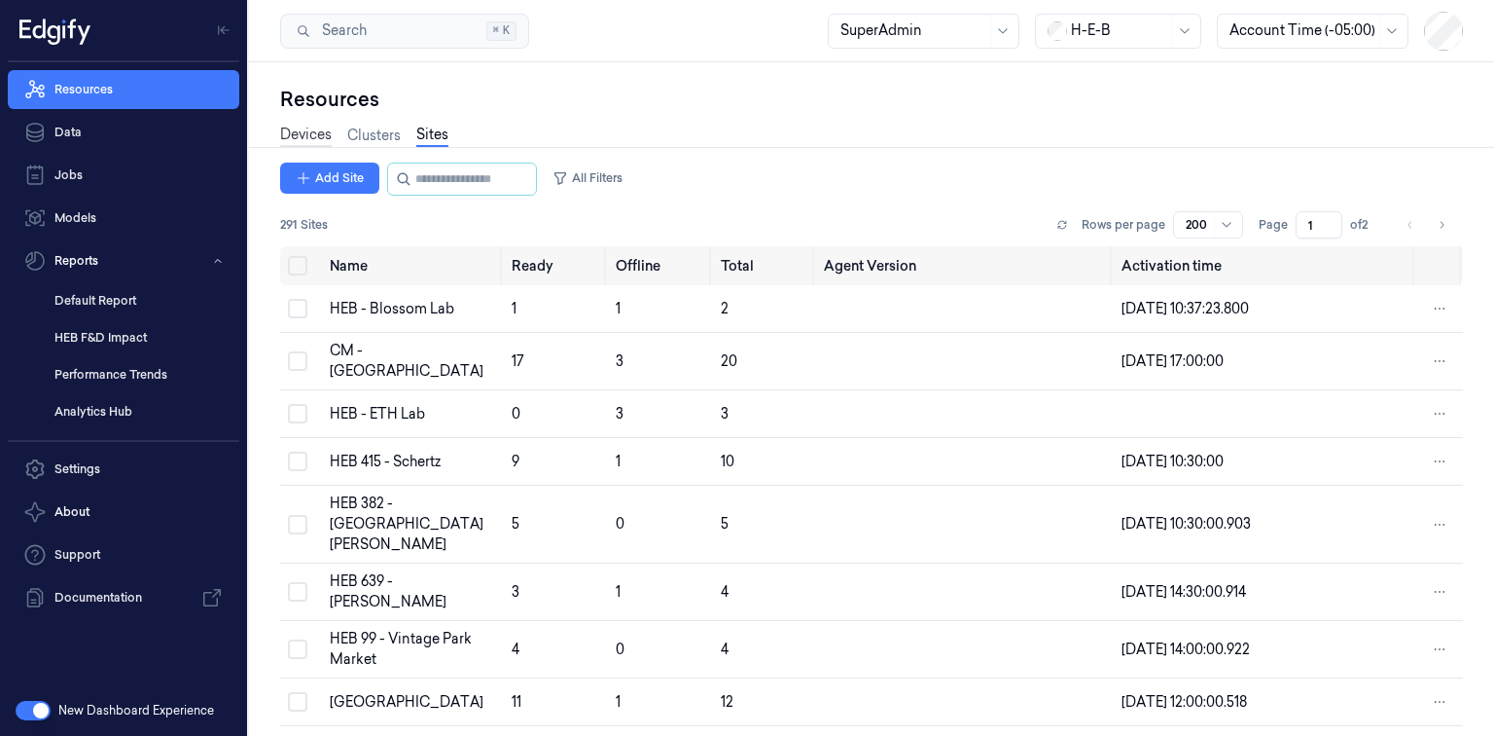
click at [293, 138] on link "Devices" at bounding box center [306, 136] width 52 height 22
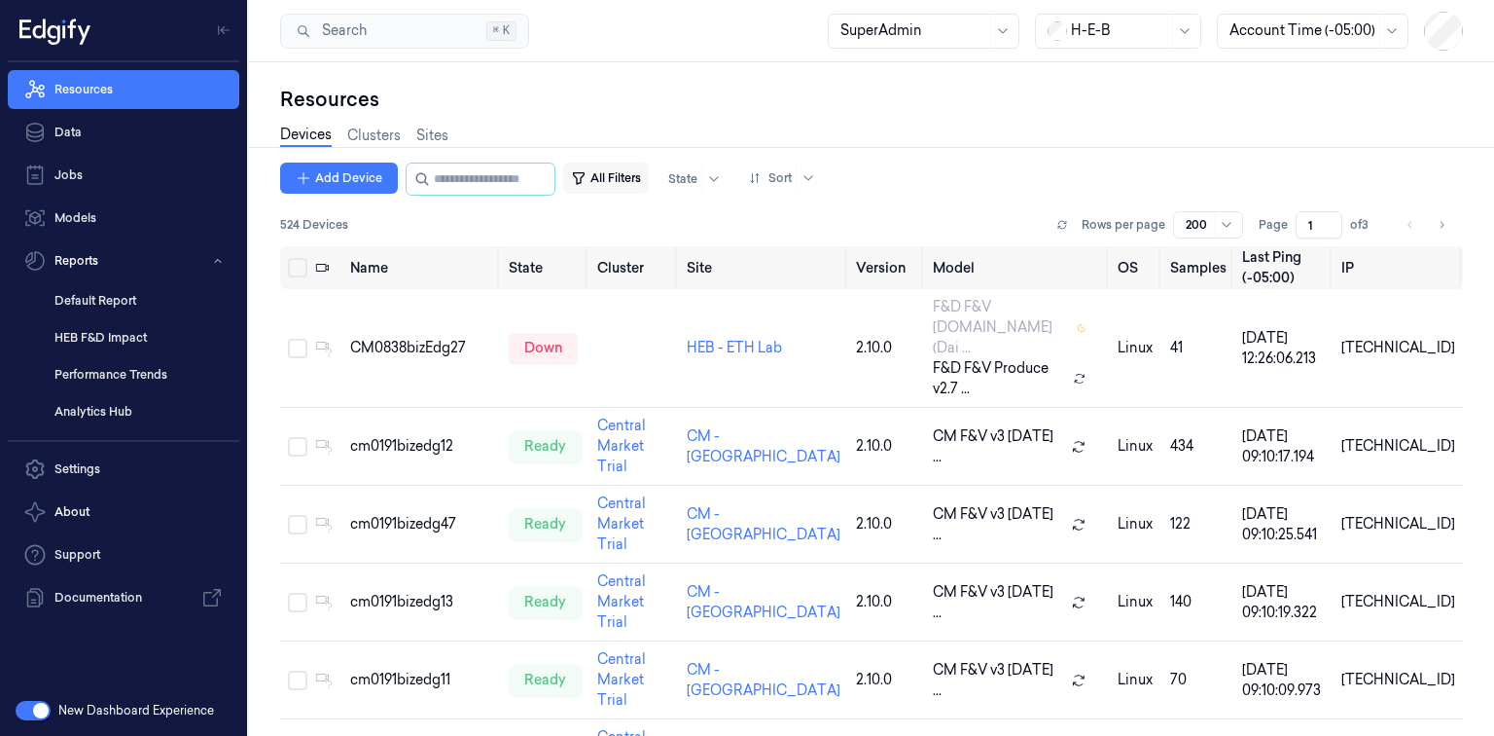
click at [626, 175] on button "All Filters" at bounding box center [606, 177] width 86 height 31
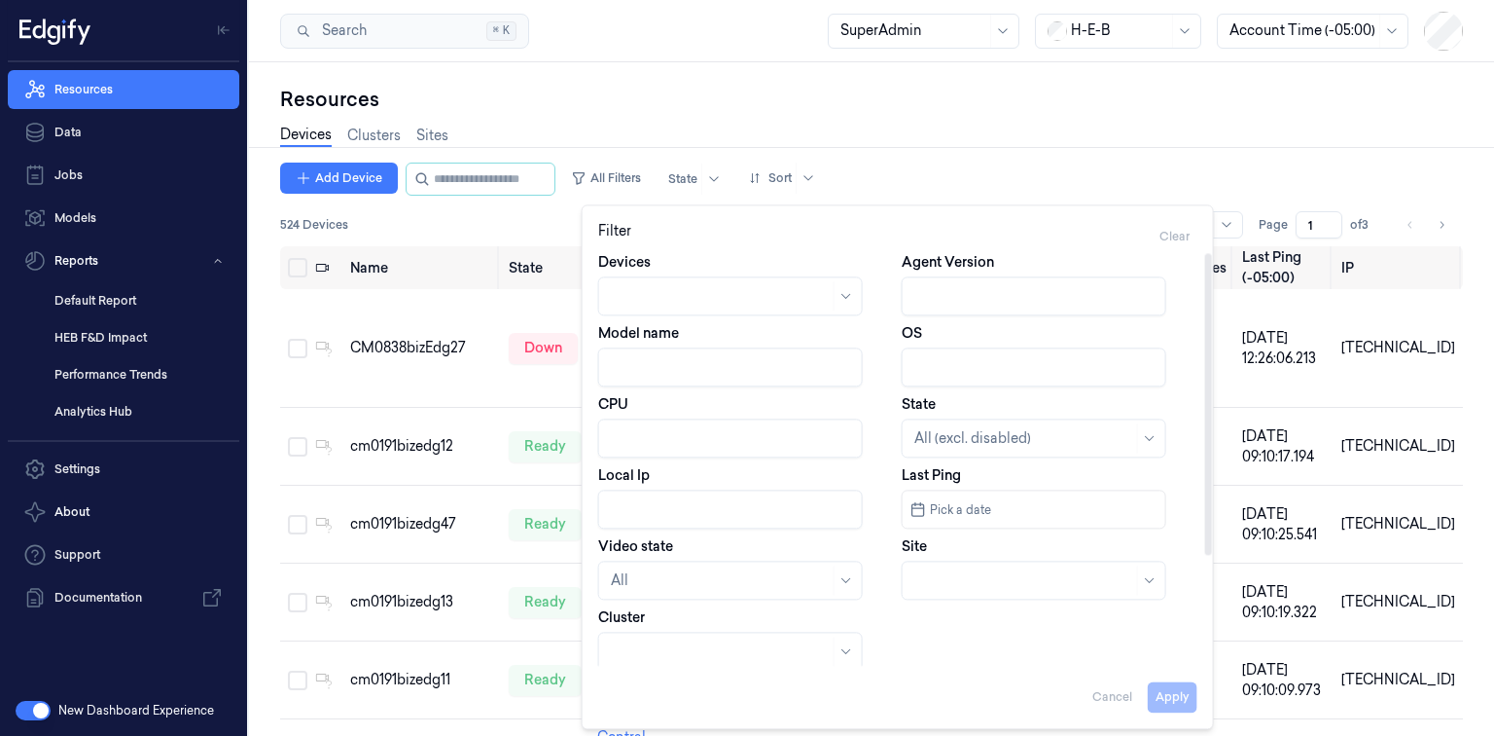
click at [676, 515] on input "Local Ip" at bounding box center [730, 508] width 265 height 39
click at [743, 521] on input "Local Ip" at bounding box center [730, 508] width 265 height 39
type input "1"
click at [672, 515] on input "Local Ip" at bounding box center [730, 508] width 265 height 39
click at [1172, 690] on button "Apply" at bounding box center [1173, 697] width 50 height 31
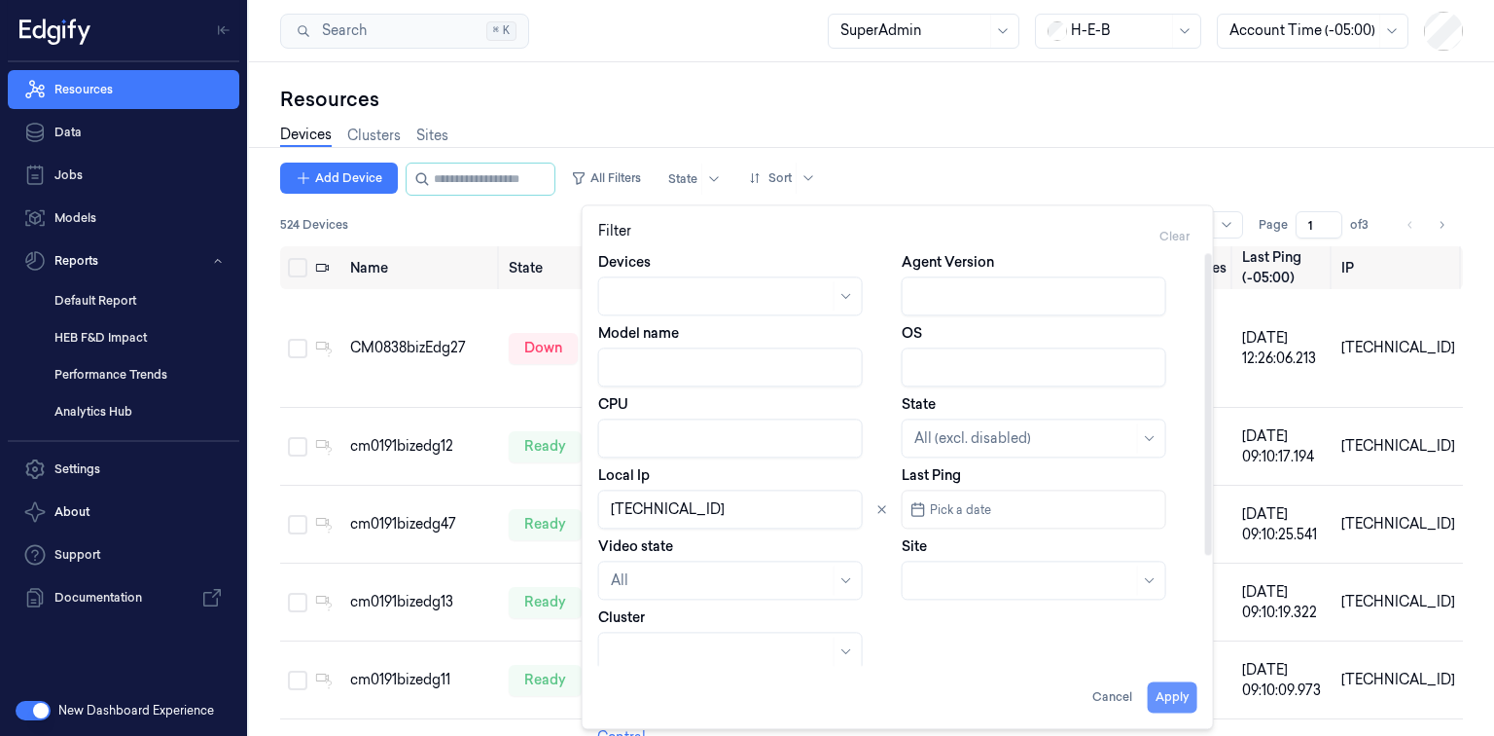
type input "[TECHNICAL_ID]"
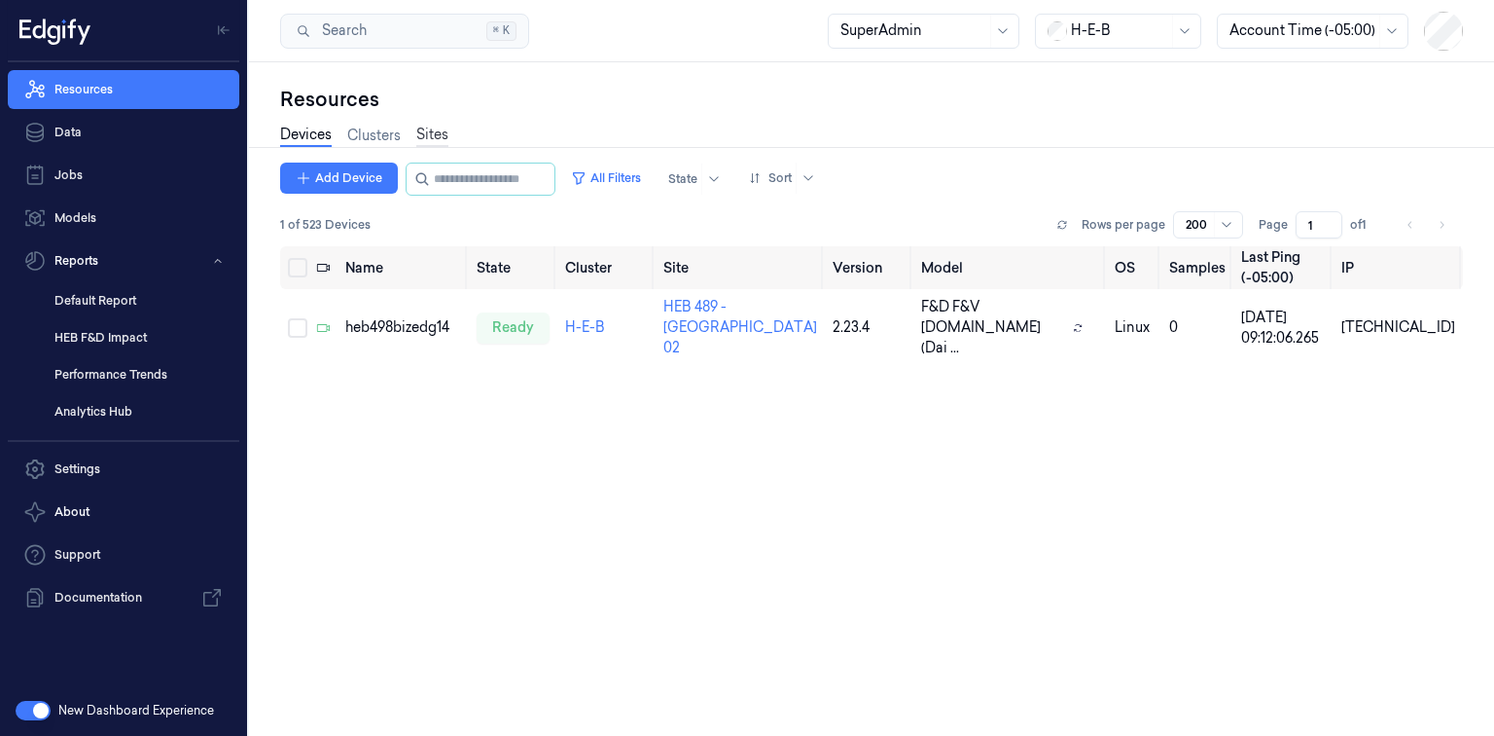
click at [448, 138] on link "Sites" at bounding box center [432, 136] width 32 height 22
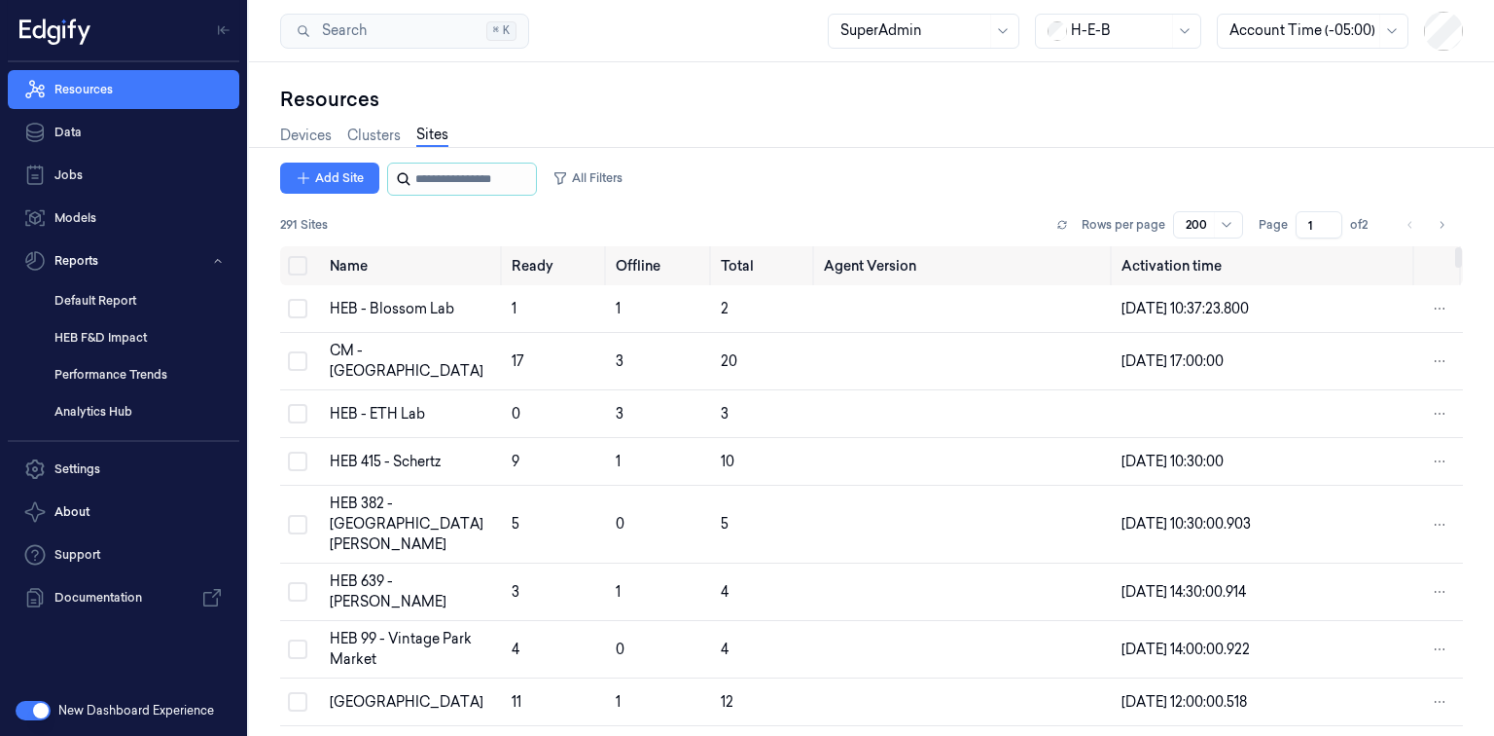
click at [459, 167] on input "string" at bounding box center [473, 178] width 117 height 31
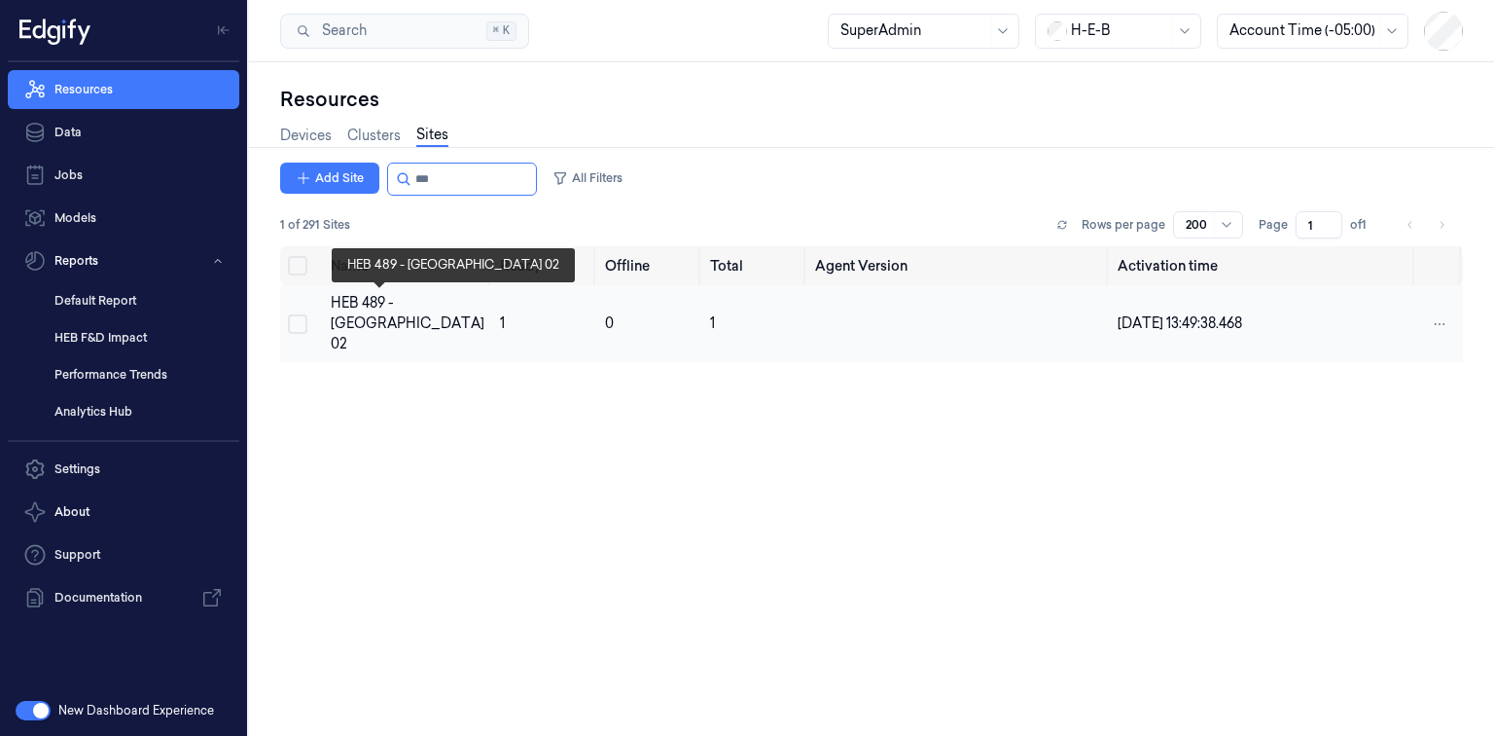
click at [359, 305] on div "HEB 489 - [GEOGRAPHIC_DATA] 02" at bounding box center [408, 323] width 154 height 61
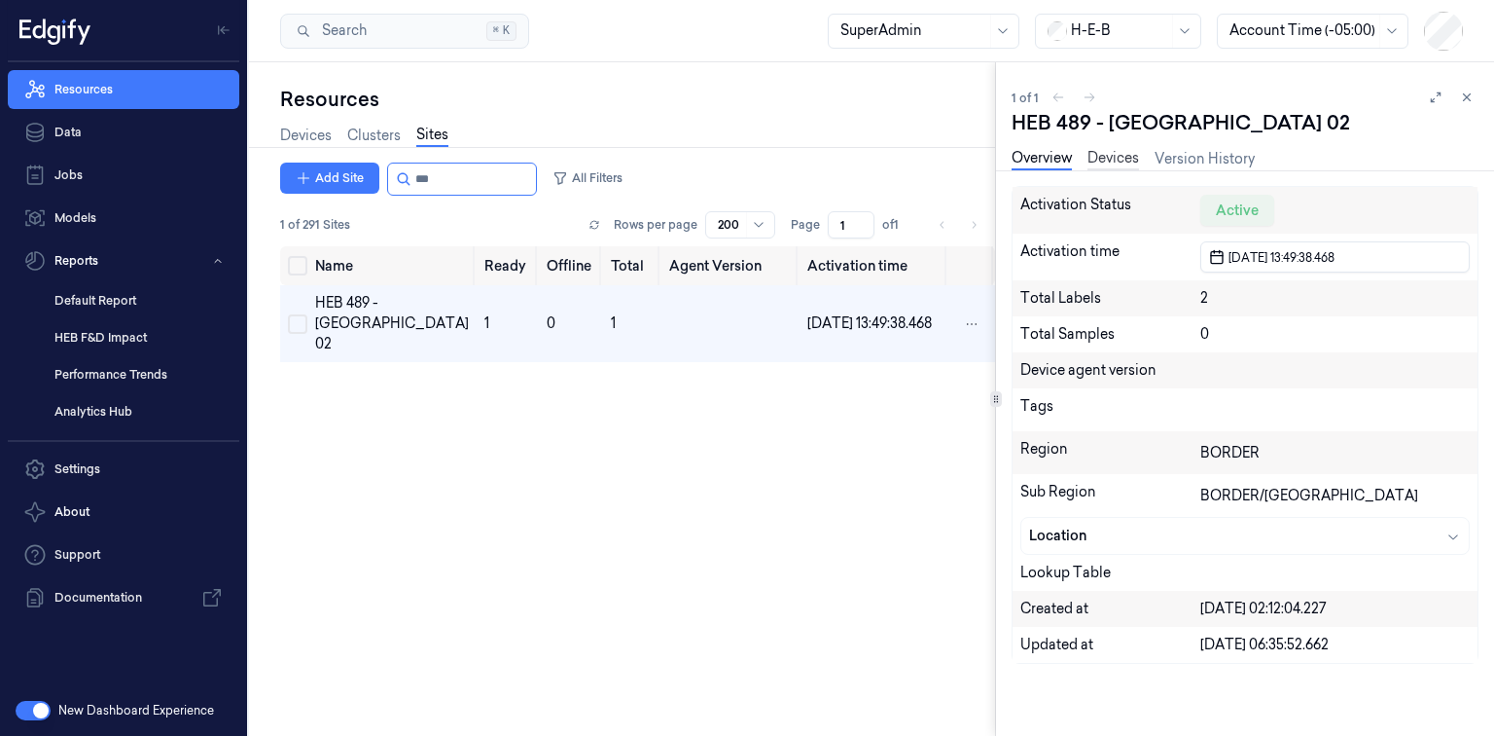
click at [1125, 156] on link "Devices" at bounding box center [1114, 159] width 52 height 22
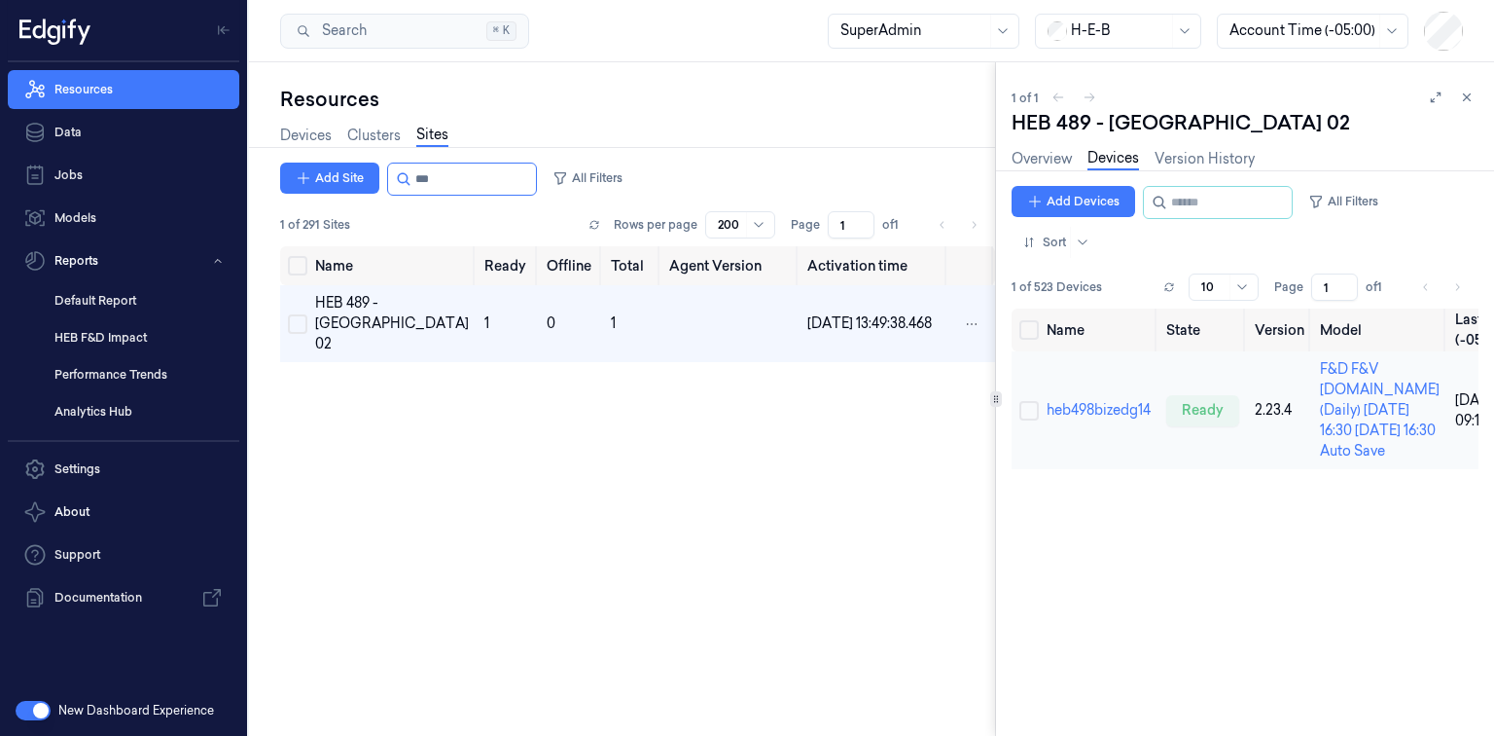
click at [1037, 420] on button "Select row" at bounding box center [1029, 410] width 19 height 19
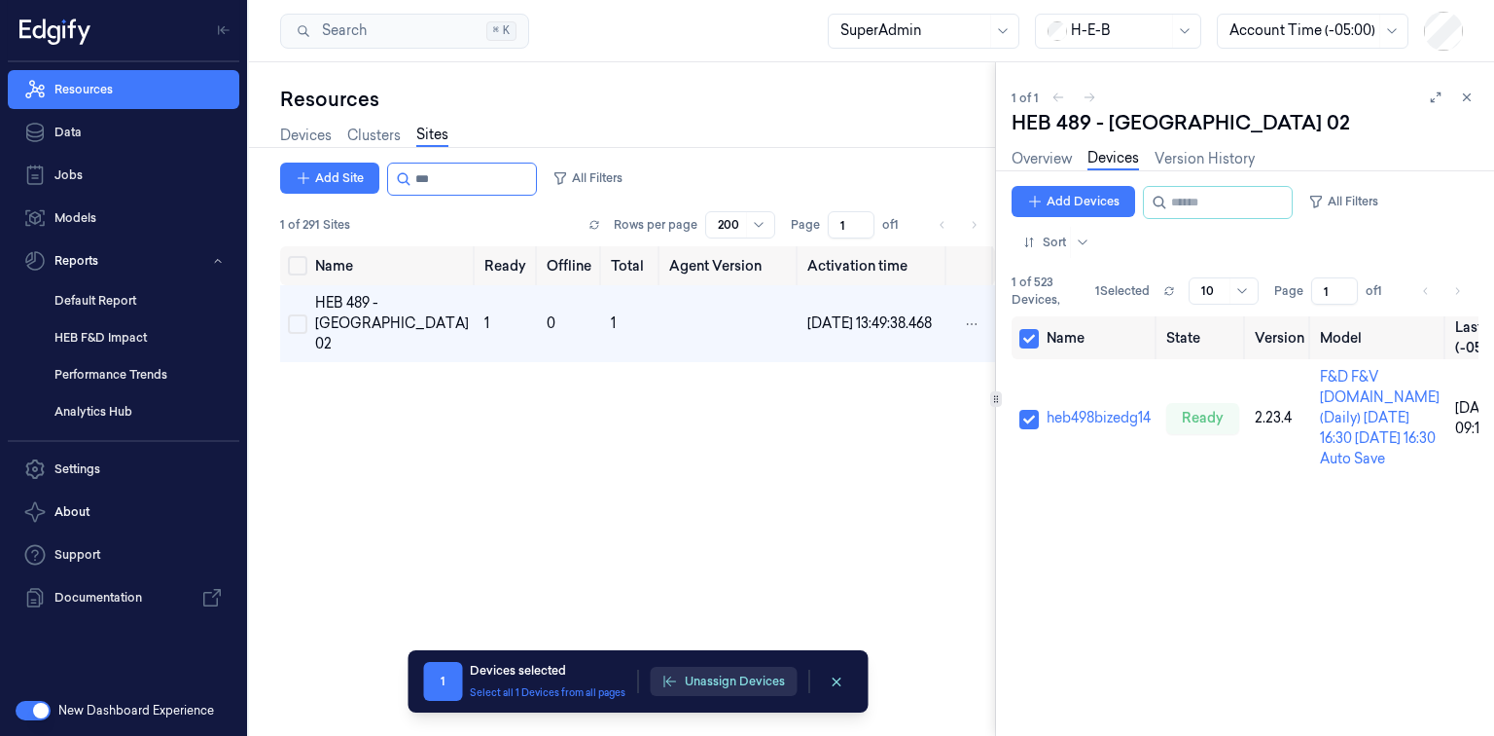
click at [755, 673] on button "Unassign Devices" at bounding box center [723, 680] width 147 height 29
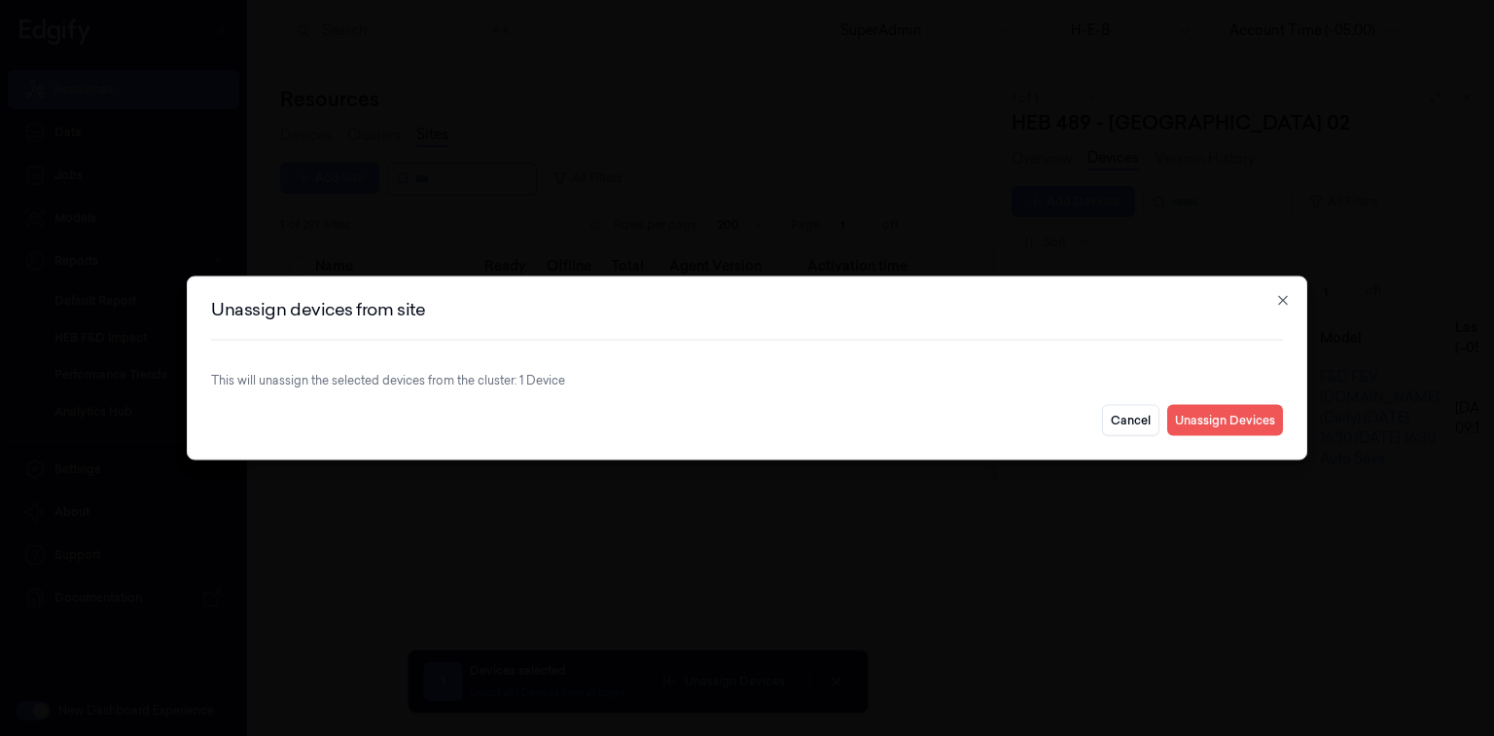
click at [1231, 420] on button "Unassign Devices" at bounding box center [1226, 420] width 116 height 31
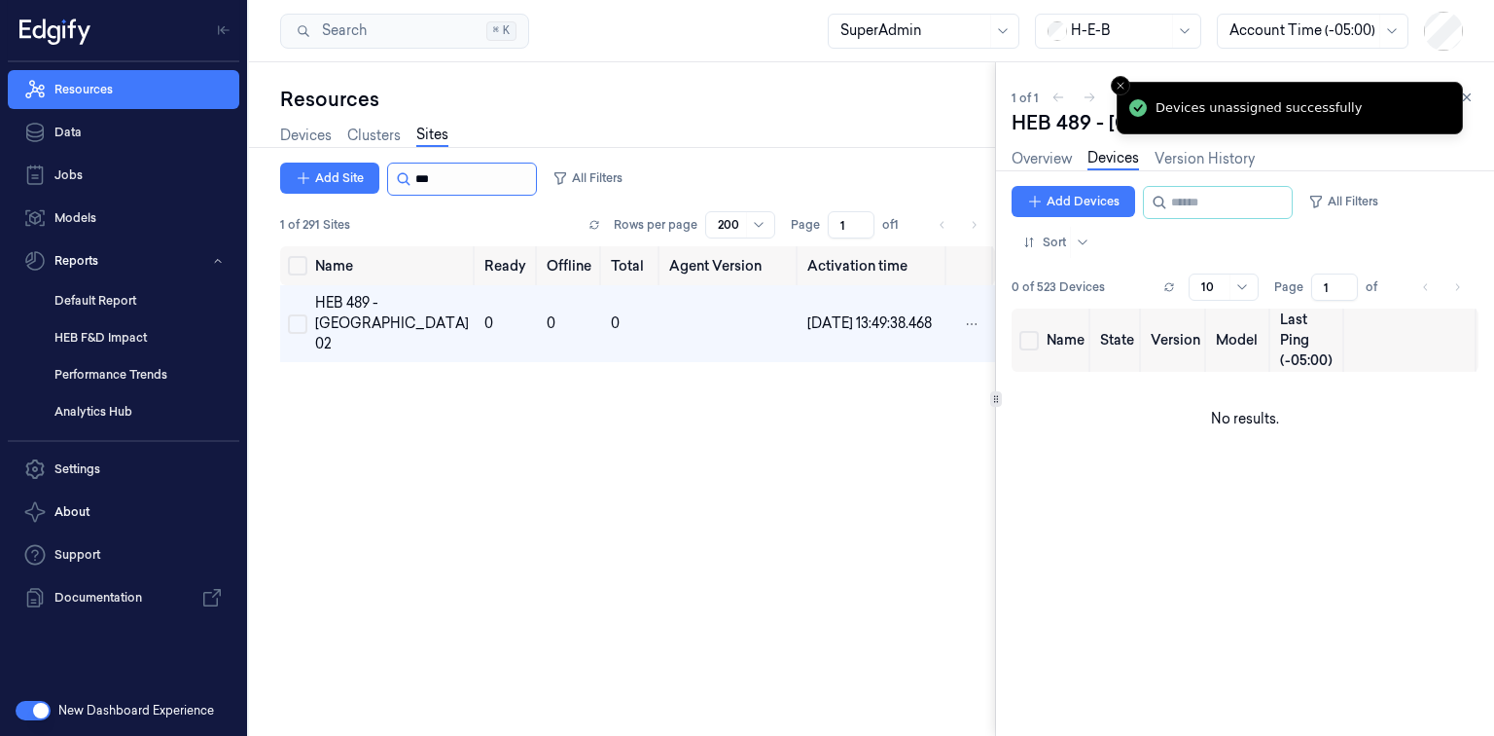
click at [448, 175] on input "string" at bounding box center [473, 178] width 117 height 31
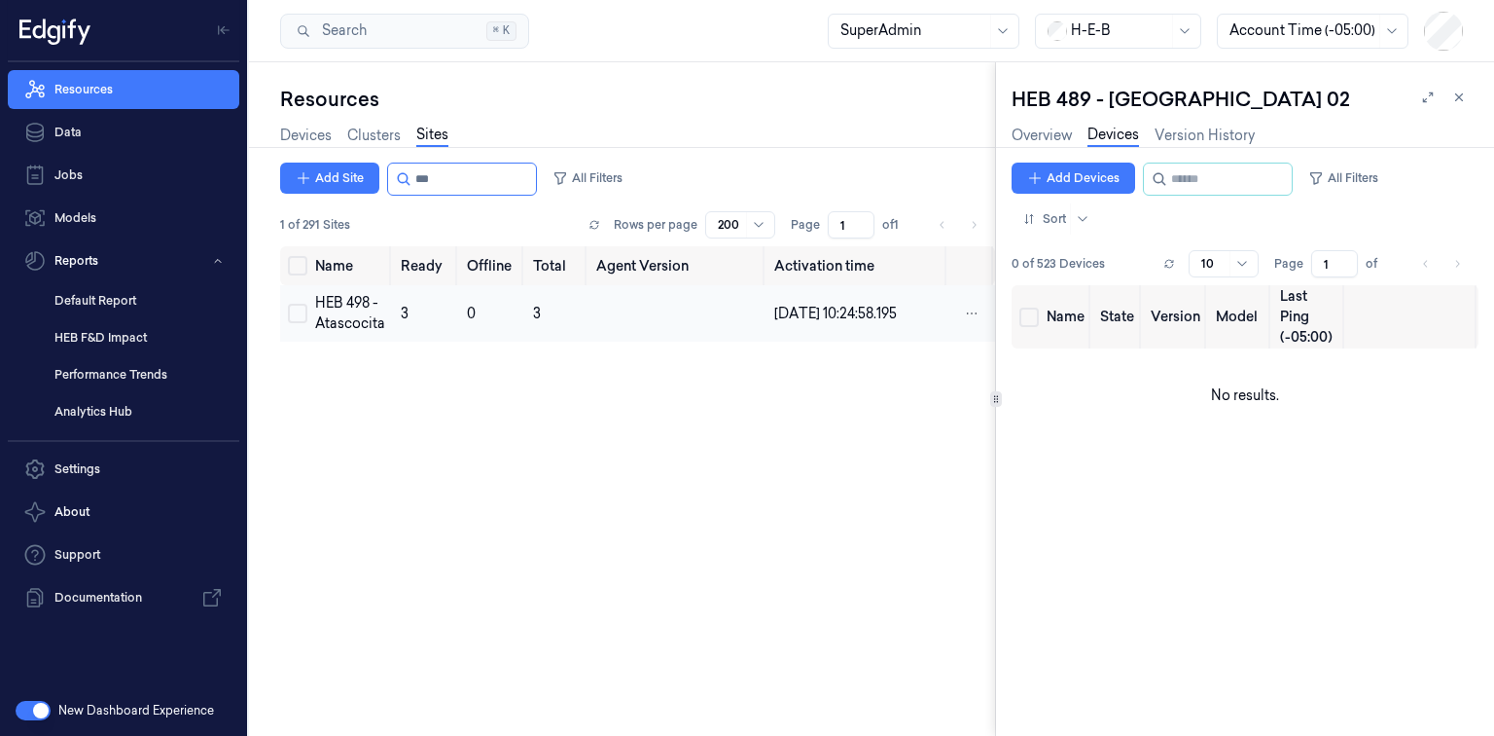
type input "***"
click at [335, 310] on div "HEB 498 - Atascocita" at bounding box center [350, 313] width 70 height 41
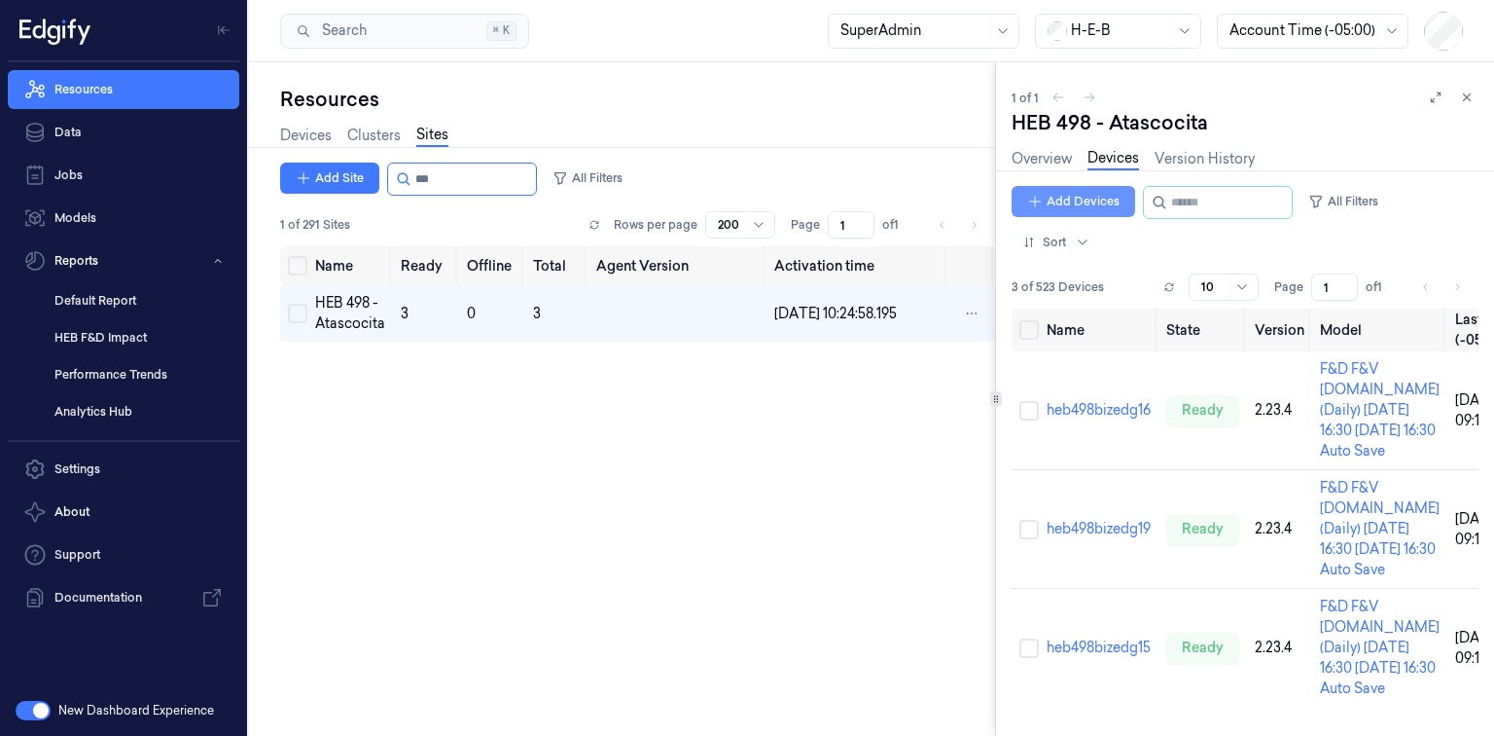
click at [1091, 206] on button "Add Devices" at bounding box center [1074, 201] width 124 height 31
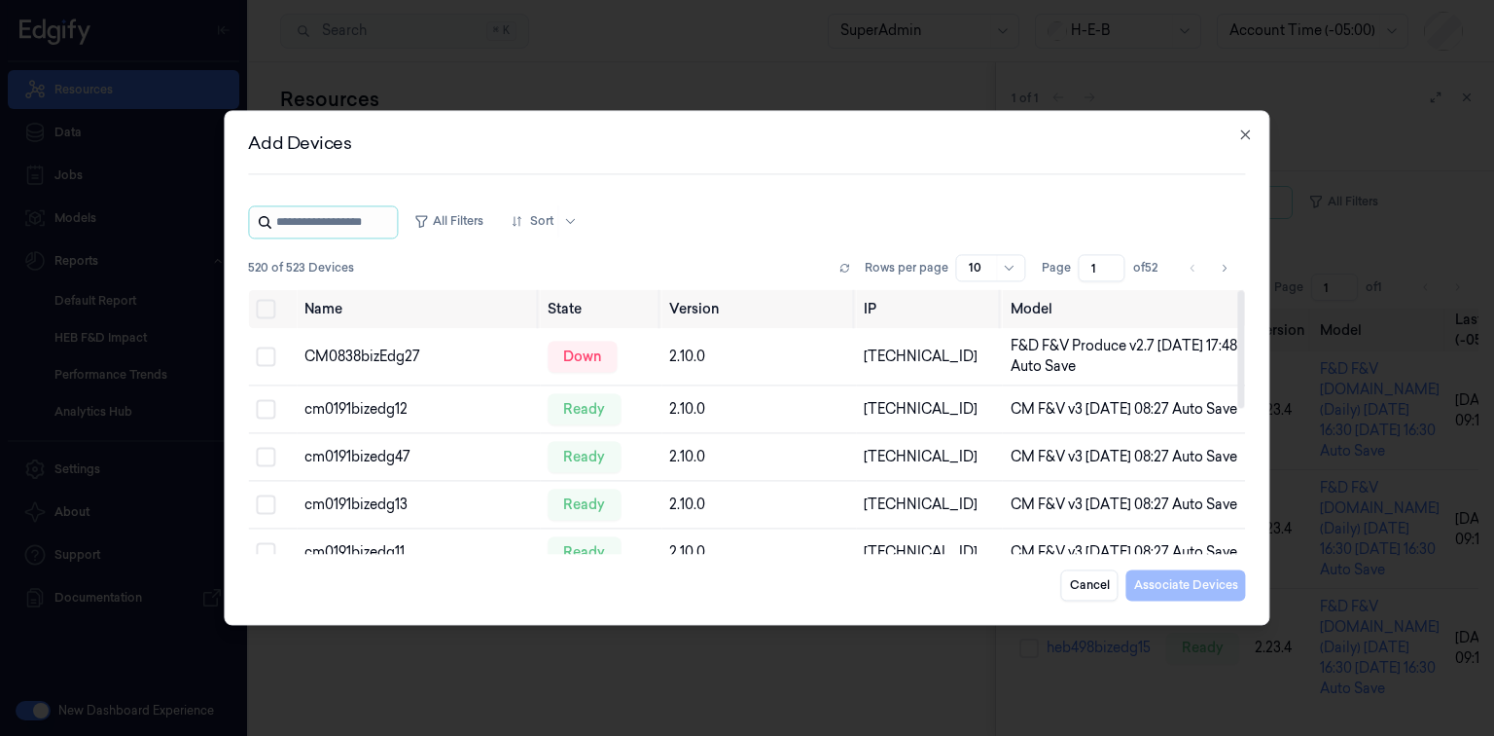
click at [375, 231] on input "string" at bounding box center [334, 221] width 117 height 31
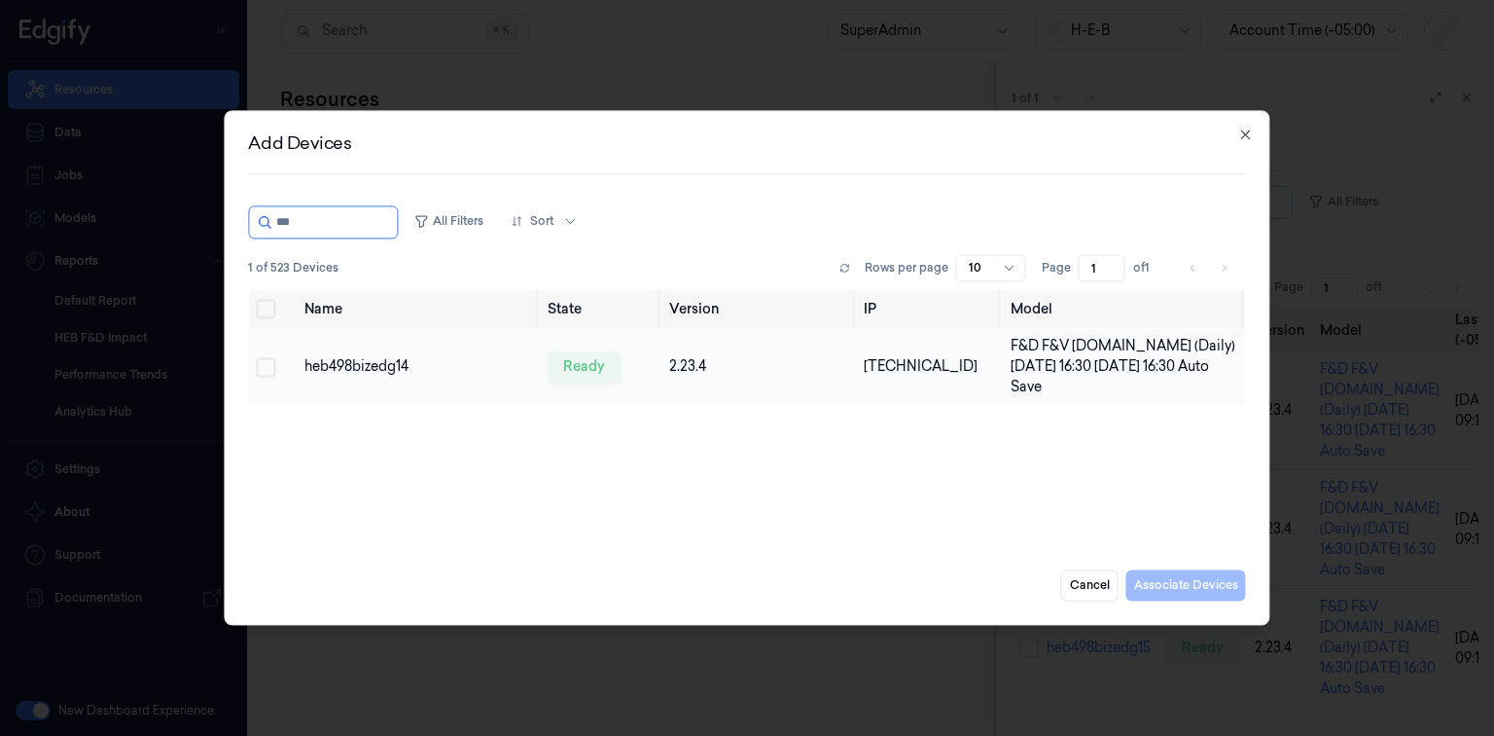
type input "***"
click at [276, 372] on td at bounding box center [272, 366] width 49 height 77
click at [267, 368] on button "Select row" at bounding box center [265, 366] width 19 height 19
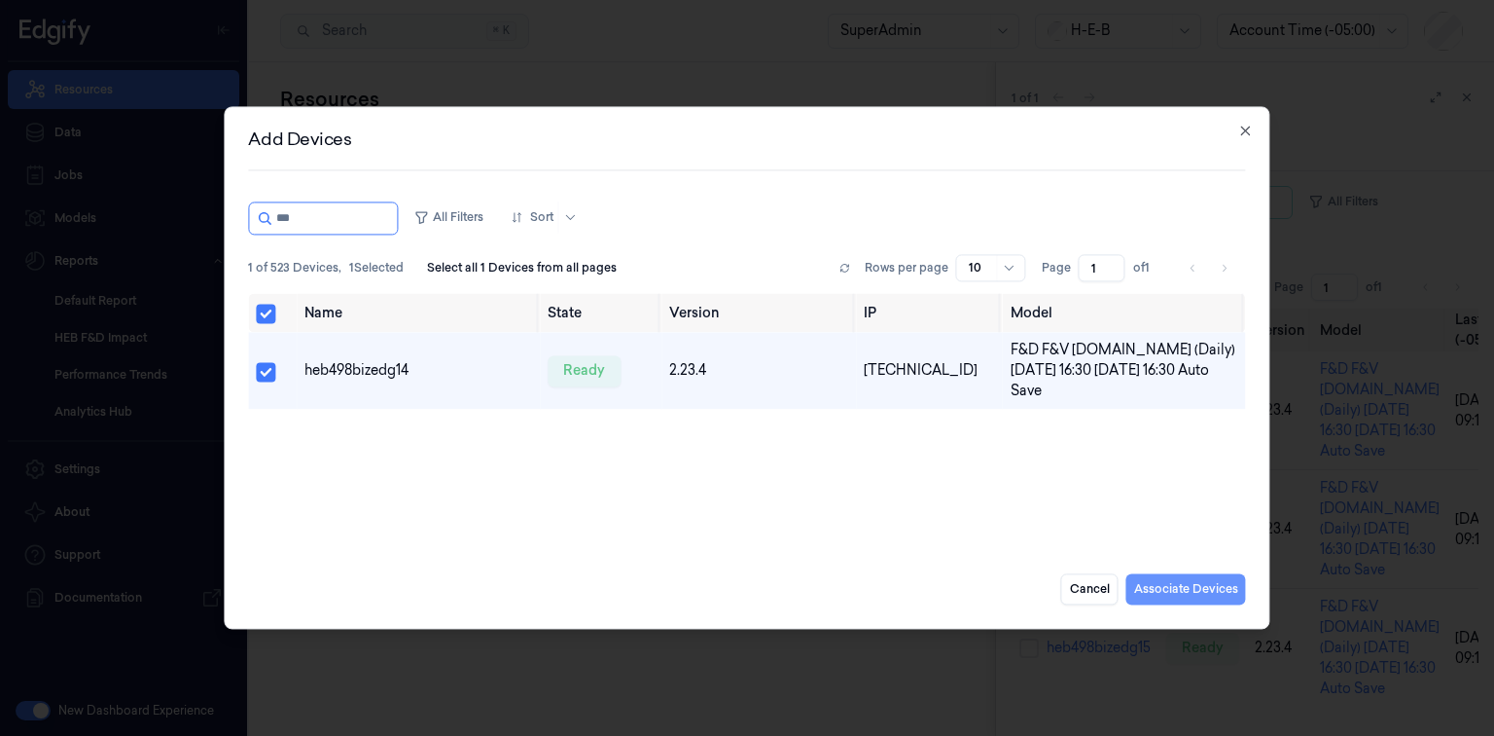
click at [1174, 585] on button "Associate Devices" at bounding box center [1187, 589] width 120 height 31
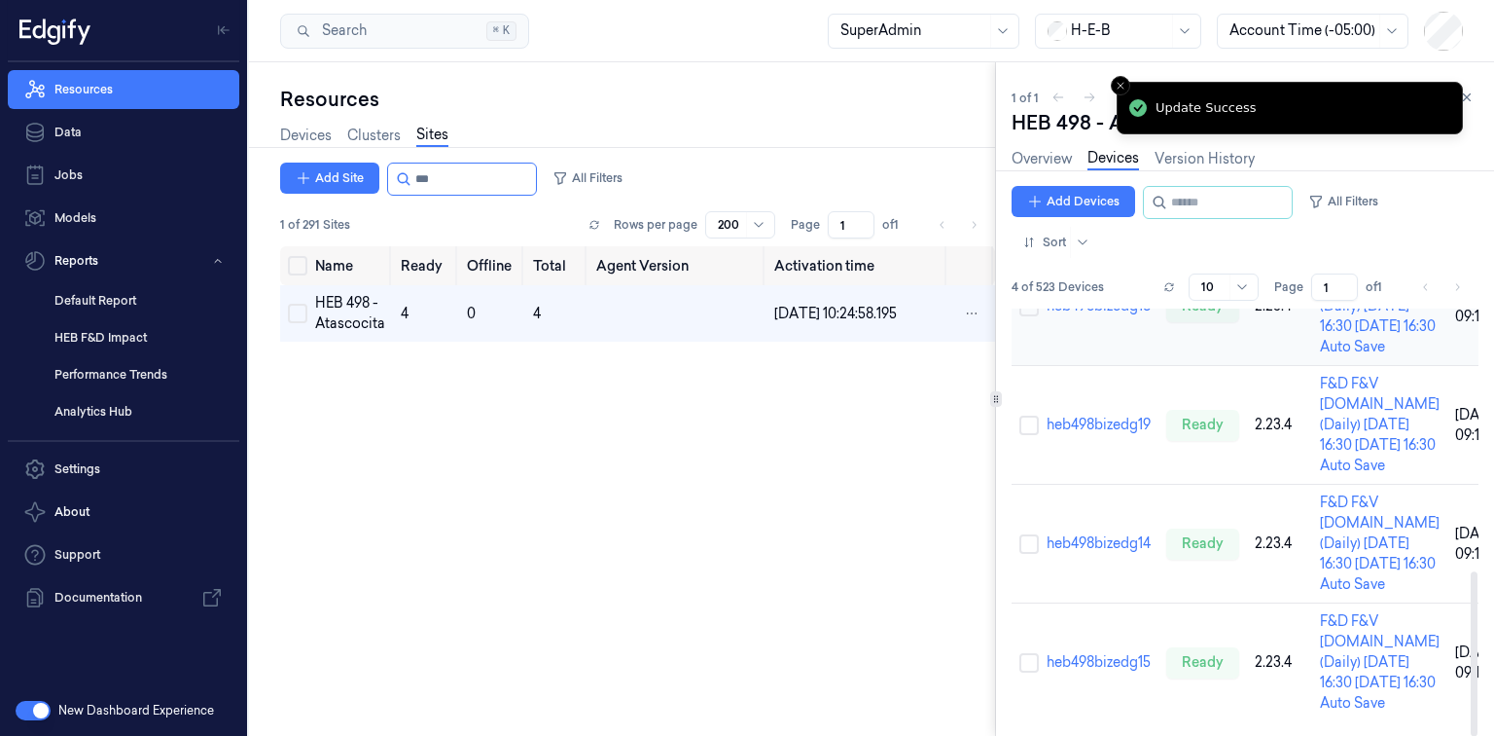
scroll to position [683, 0]
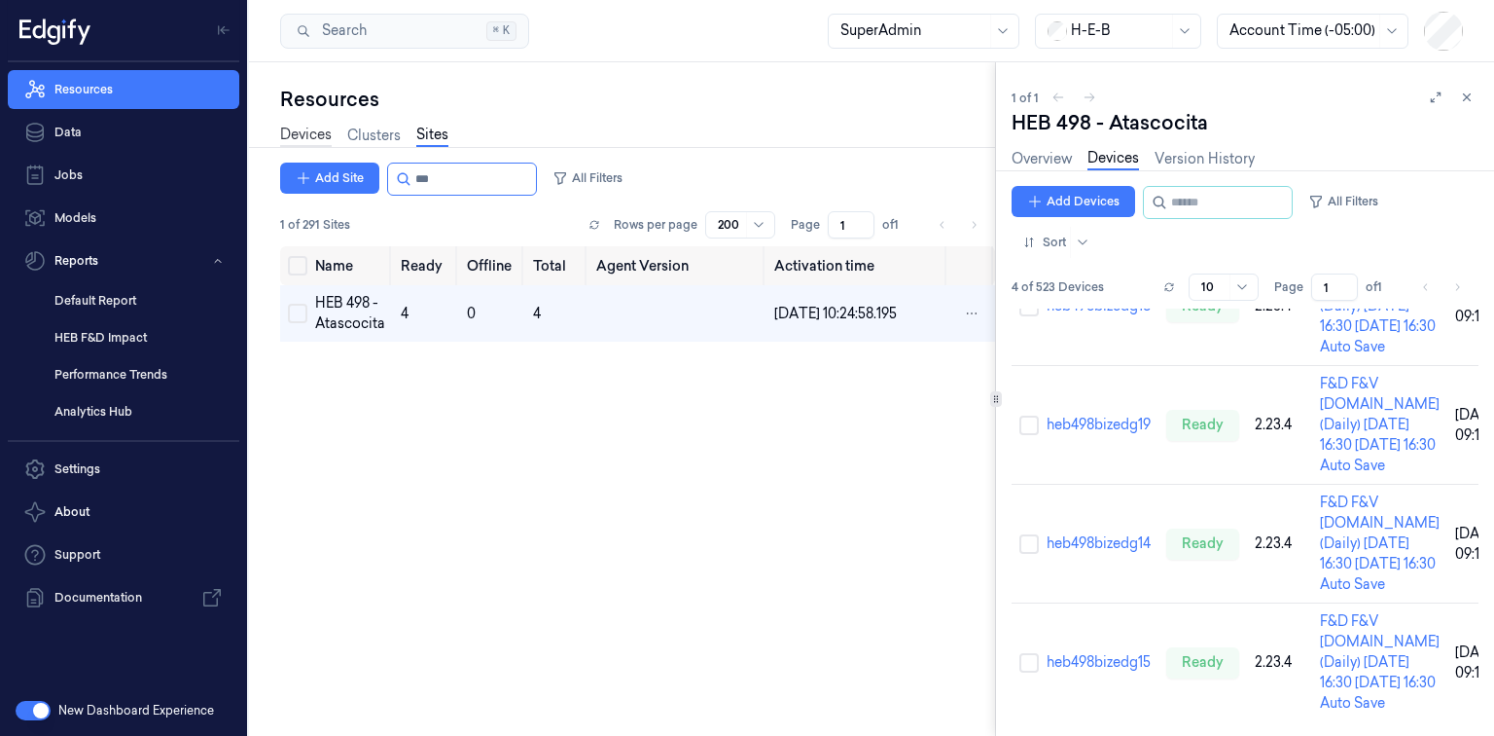
click at [319, 136] on link "Devices" at bounding box center [306, 136] width 52 height 22
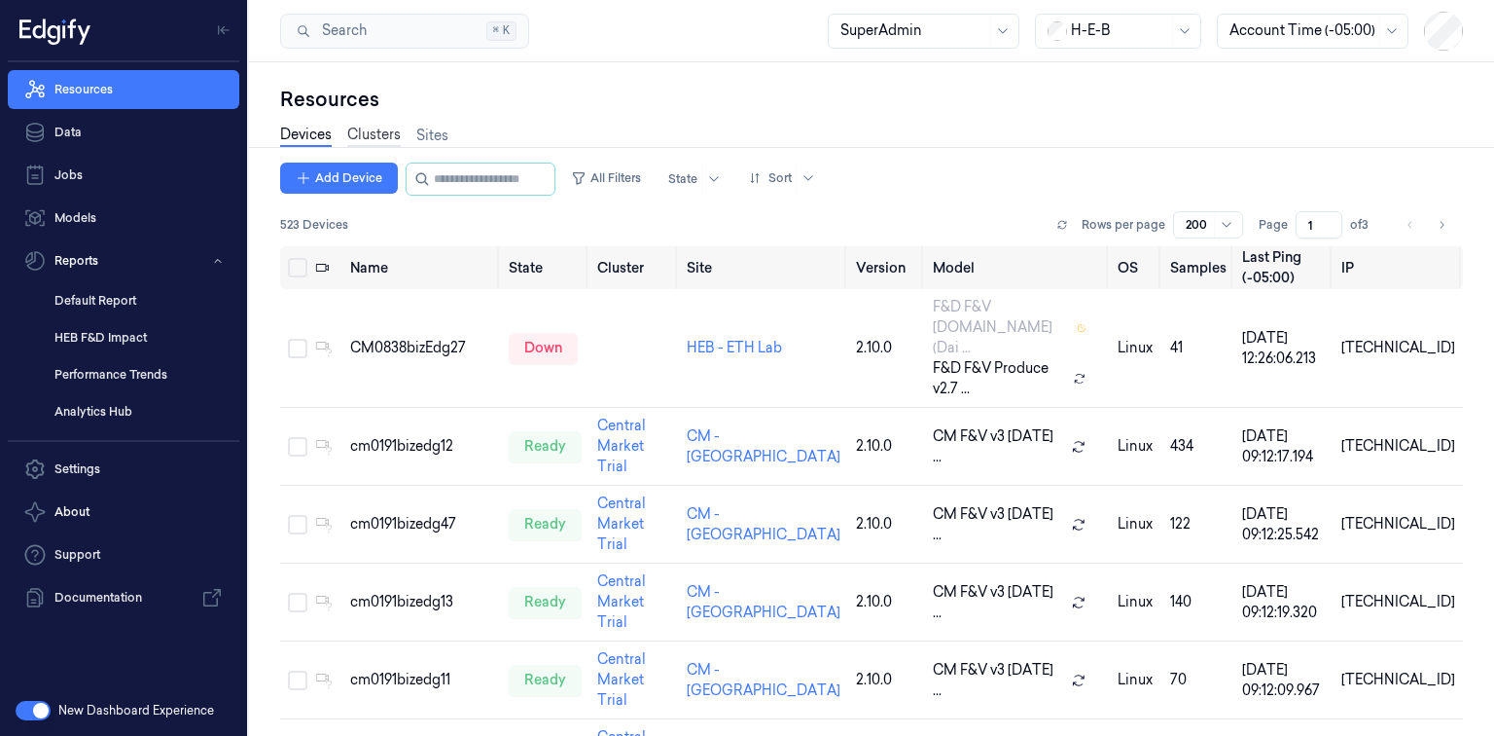
click at [384, 138] on link "Clusters" at bounding box center [374, 136] width 54 height 22
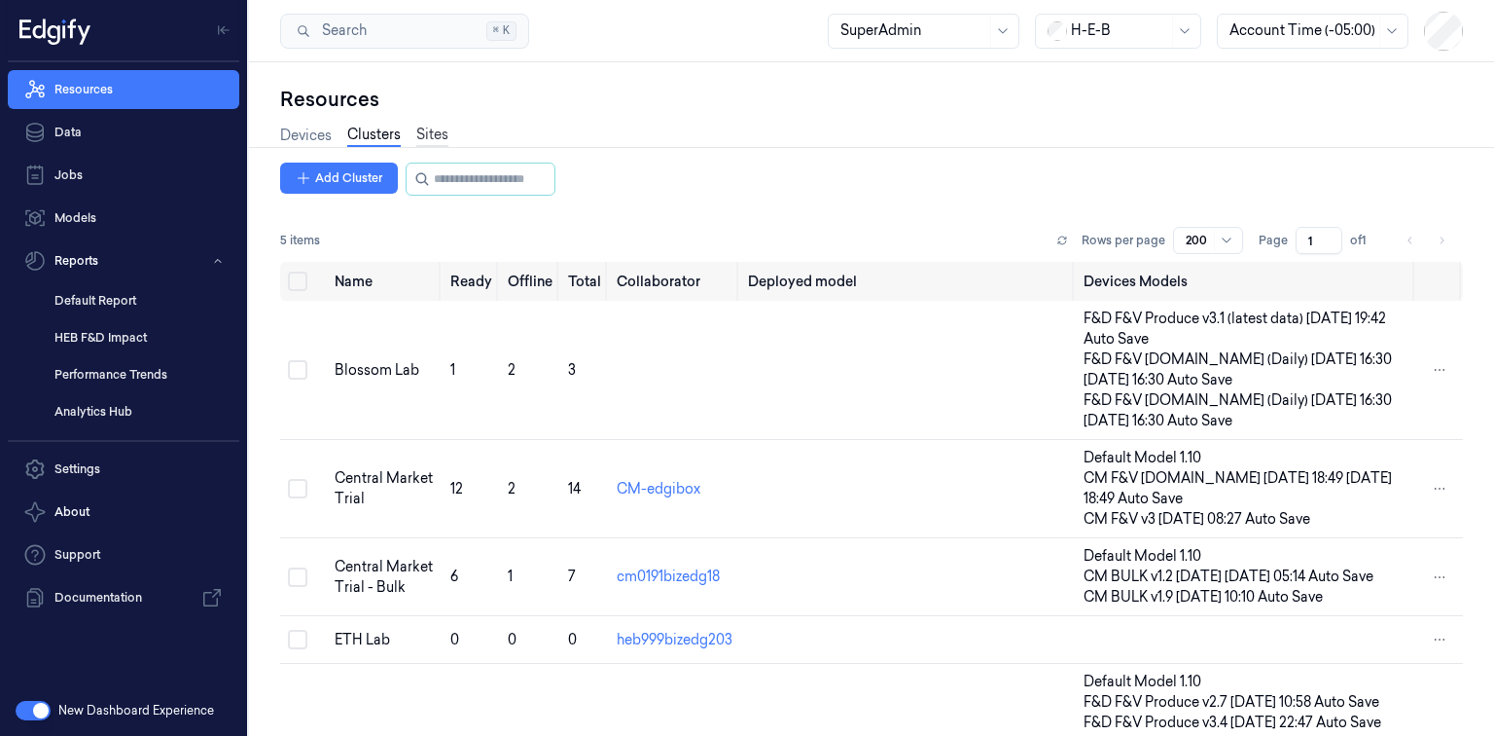
click at [422, 126] on link "Sites" at bounding box center [432, 136] width 32 height 22
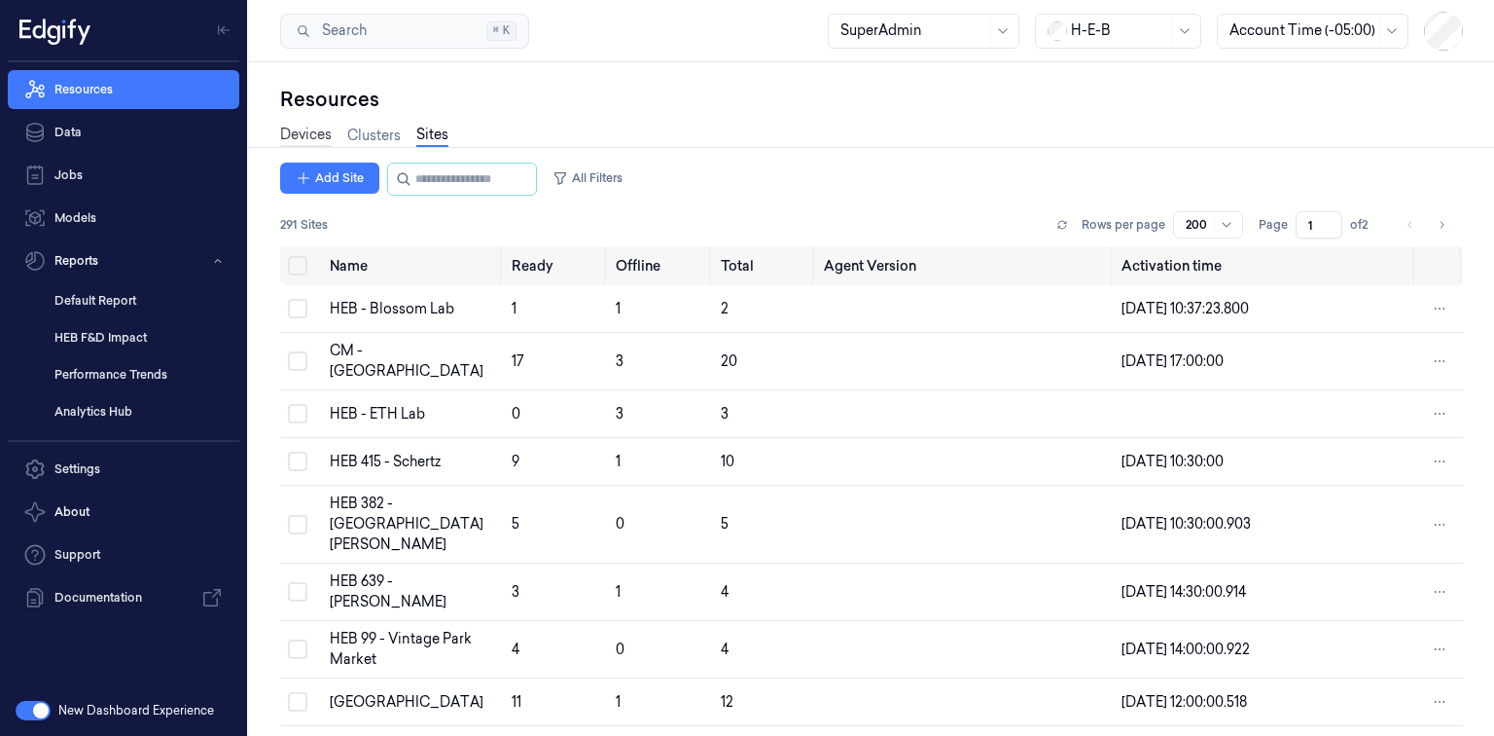
click at [287, 132] on link "Devices" at bounding box center [306, 136] width 52 height 22
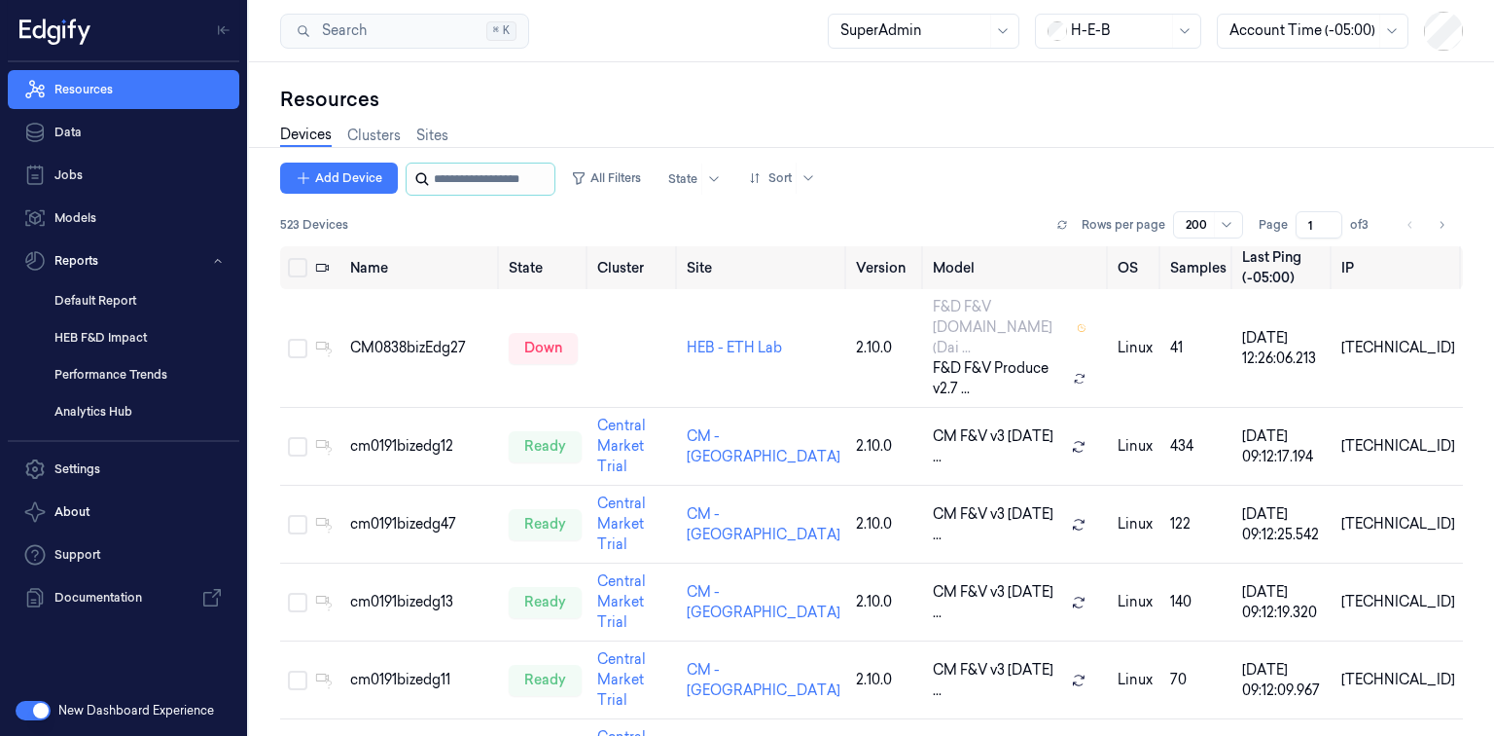
click at [439, 180] on input "string" at bounding box center [492, 178] width 117 height 31
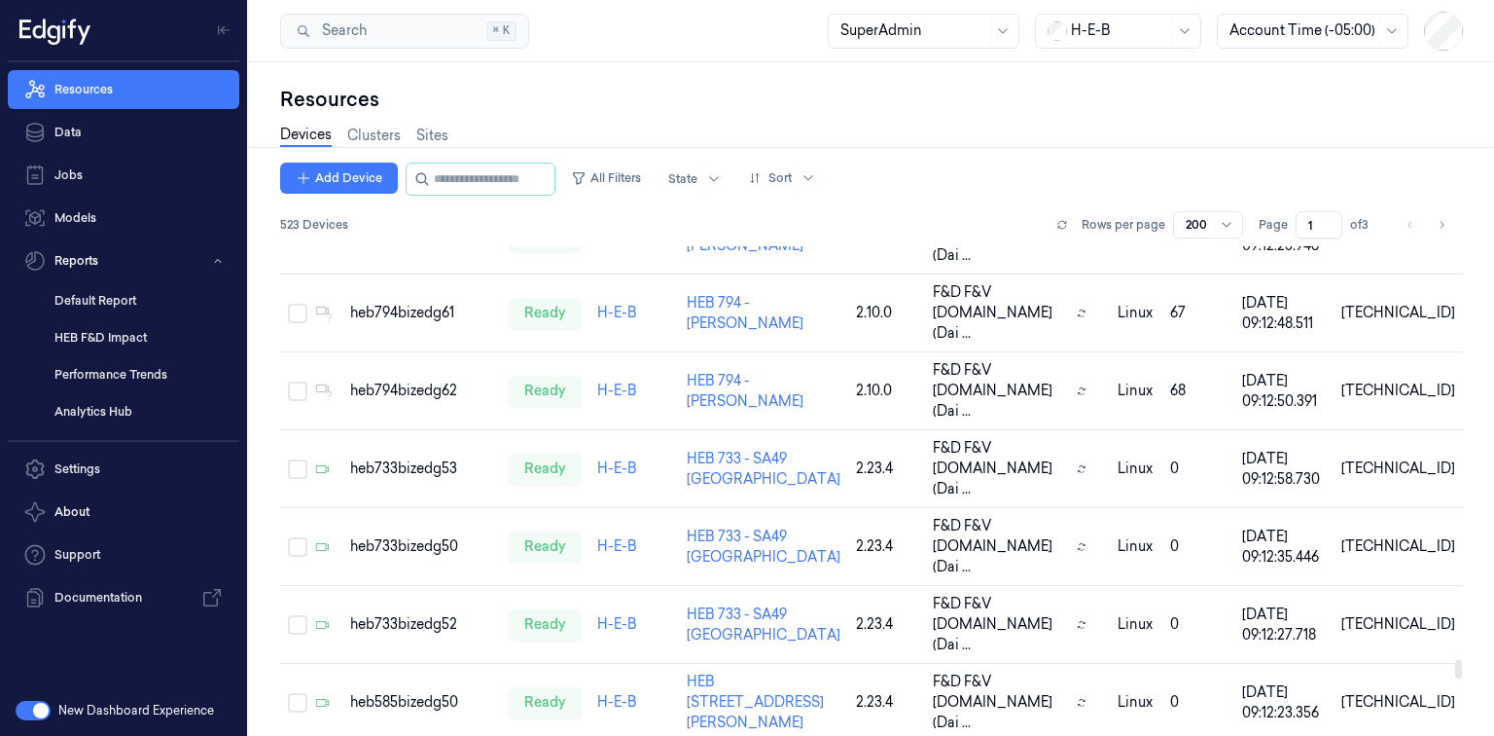
scroll to position [12071, 0]
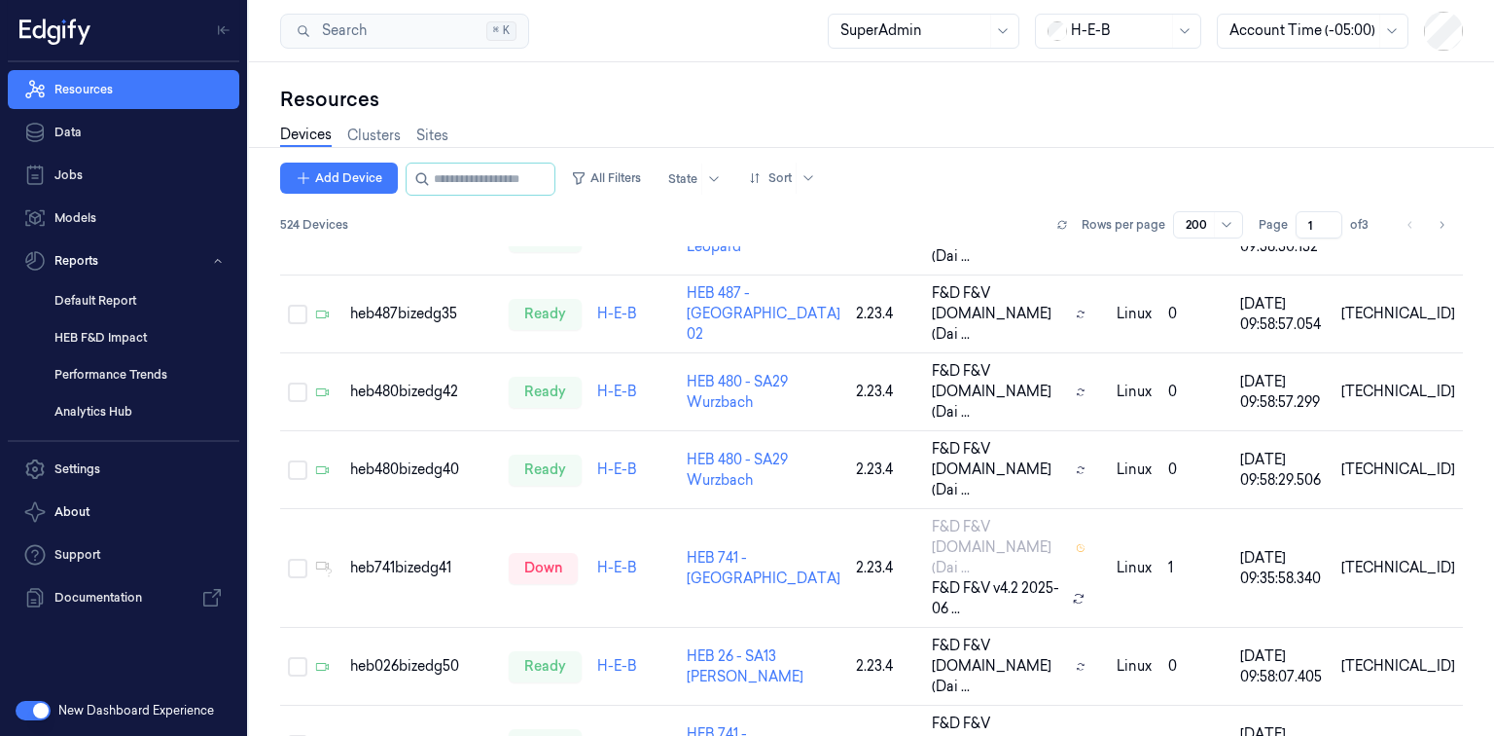
drag, startPoint x: 770, startPoint y: 105, endPoint x: 708, endPoint y: 83, distance: 65.3
click at [770, 105] on div "Resources" at bounding box center [871, 99] width 1183 height 27
